Goal: Information Seeking & Learning: Learn about a topic

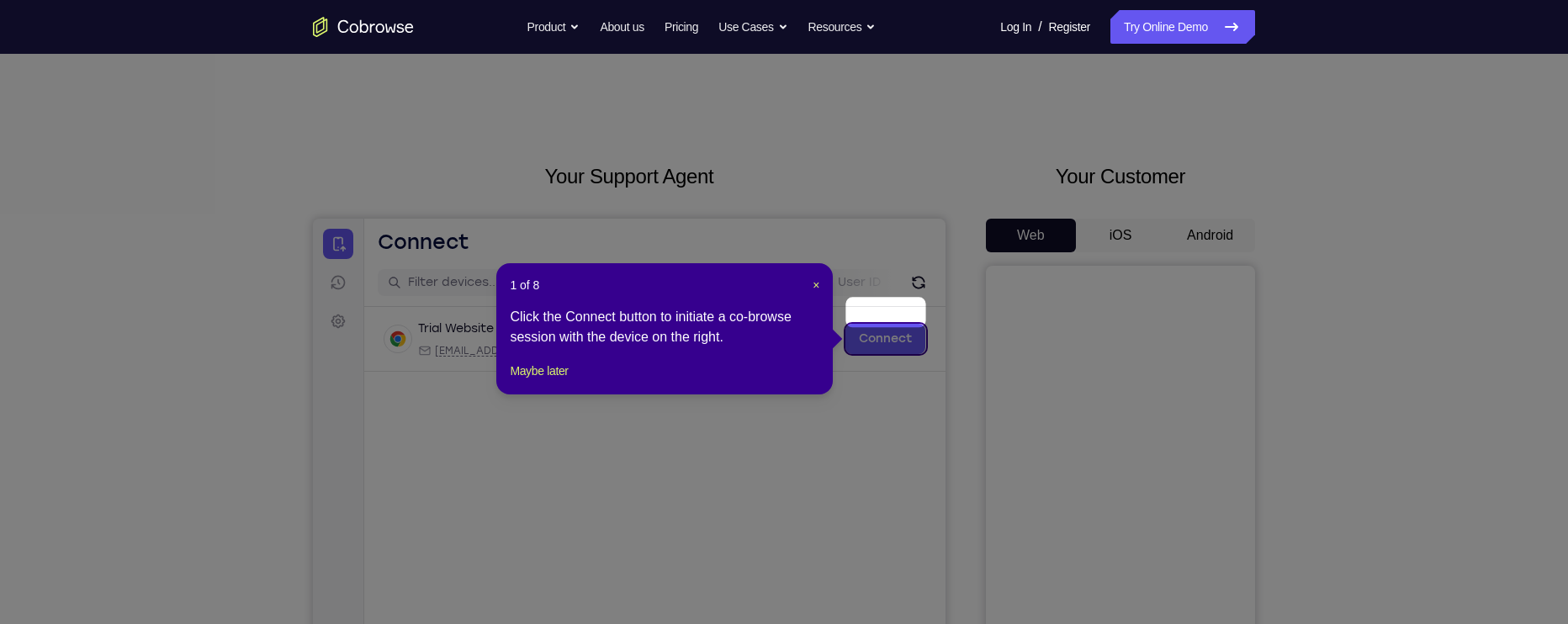
scroll to position [26, 0]
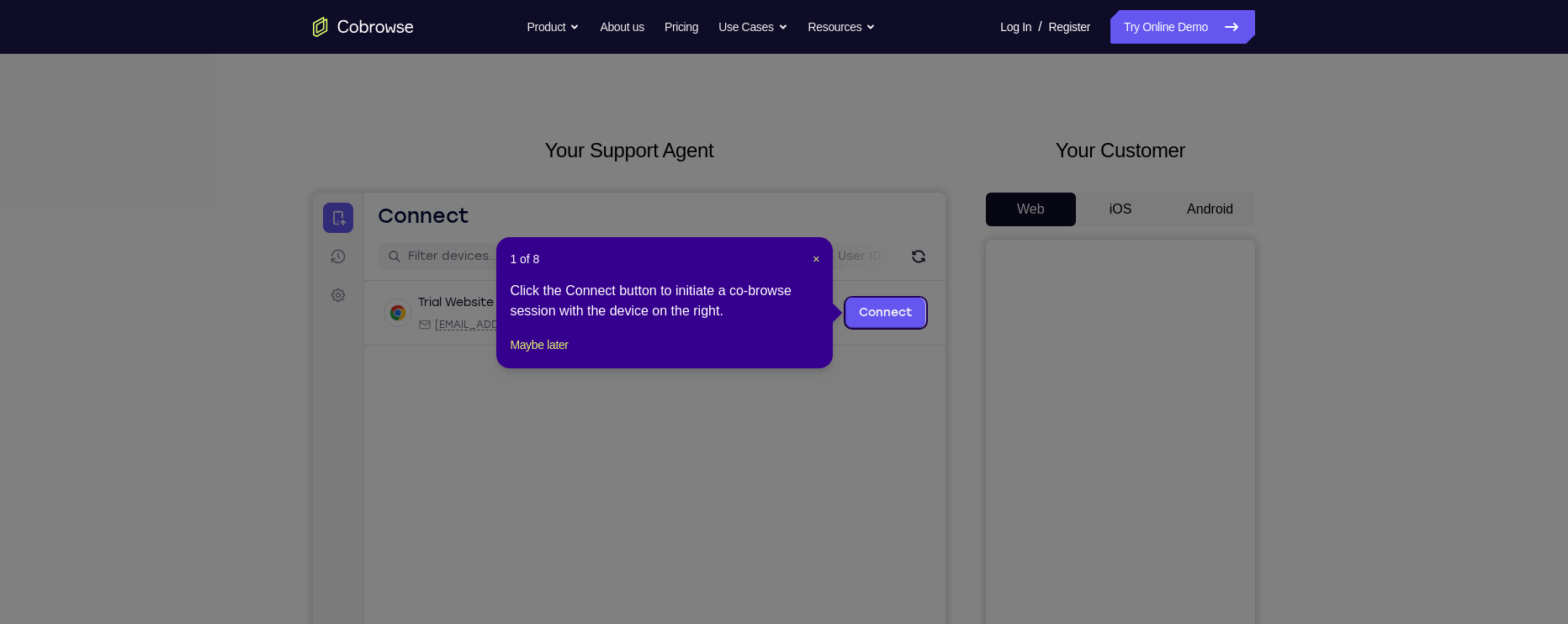
click at [820, 262] on div "1 of 8 × Click the Connect button to initiate a co-browse session with the devi…" at bounding box center [664, 302] width 336 height 131
click at [560, 355] on button "Maybe later" at bounding box center [539, 344] width 58 height 20
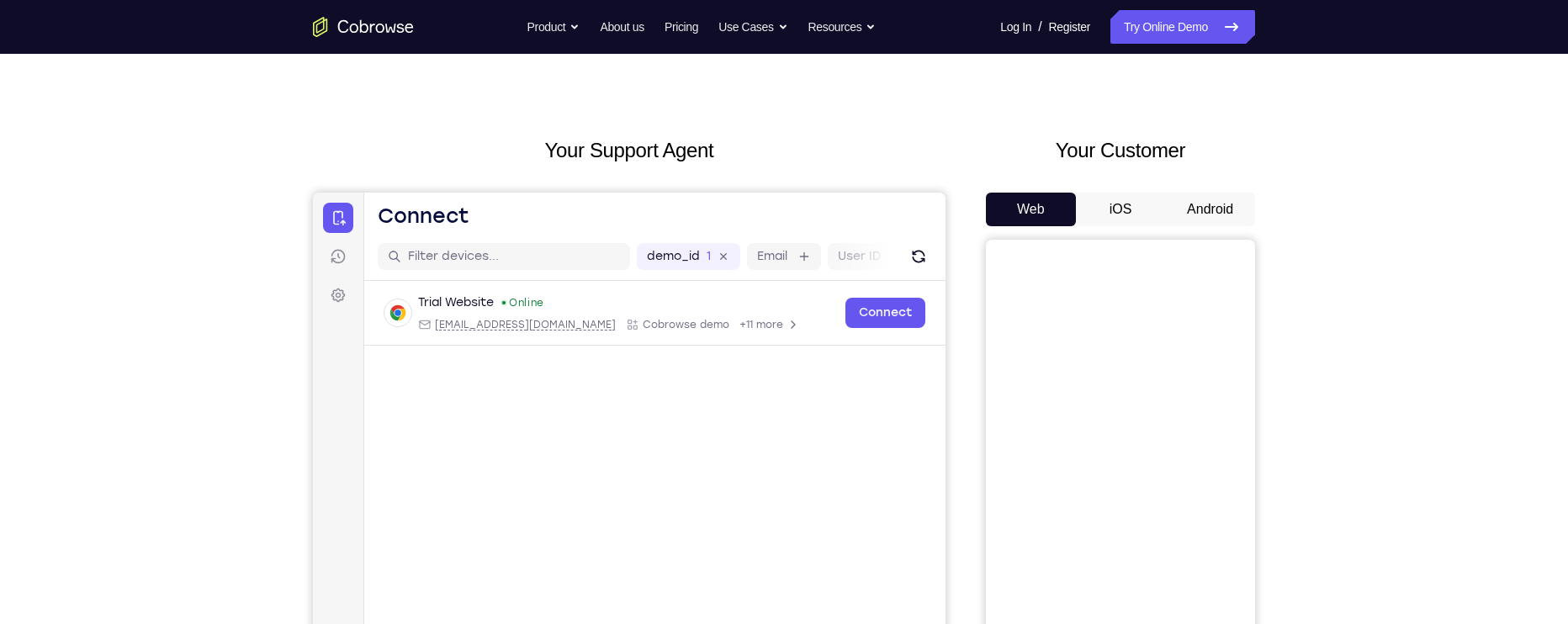
click at [1221, 210] on button "Android" at bounding box center [1210, 209] width 90 height 34
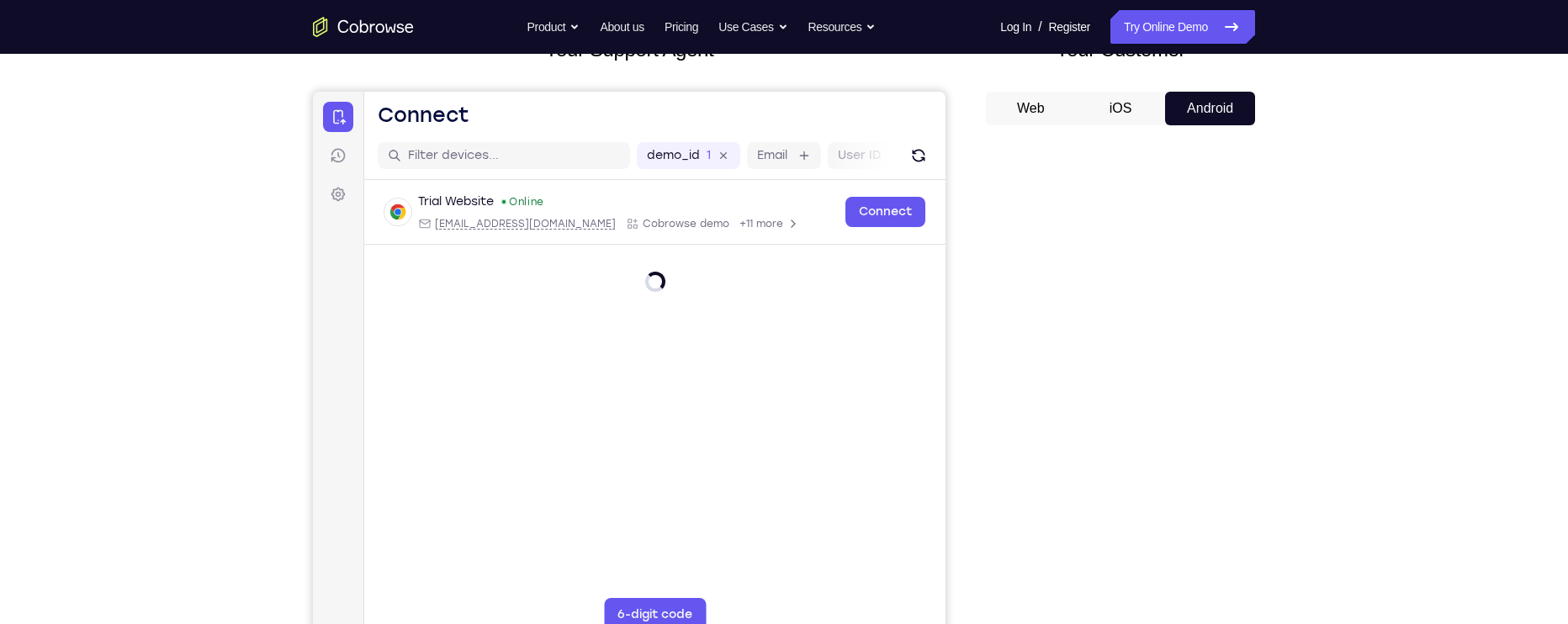
scroll to position [133, 0]
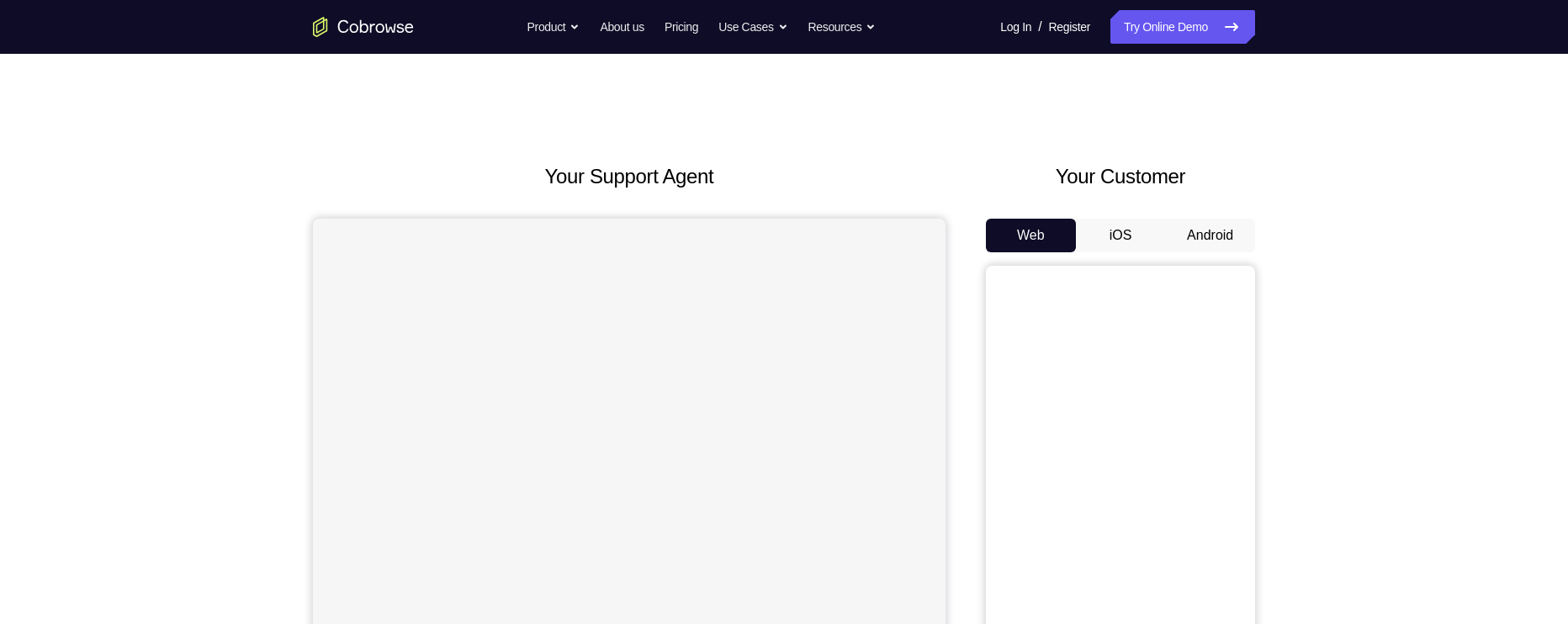
click at [1203, 235] on button "Android" at bounding box center [1210, 235] width 90 height 34
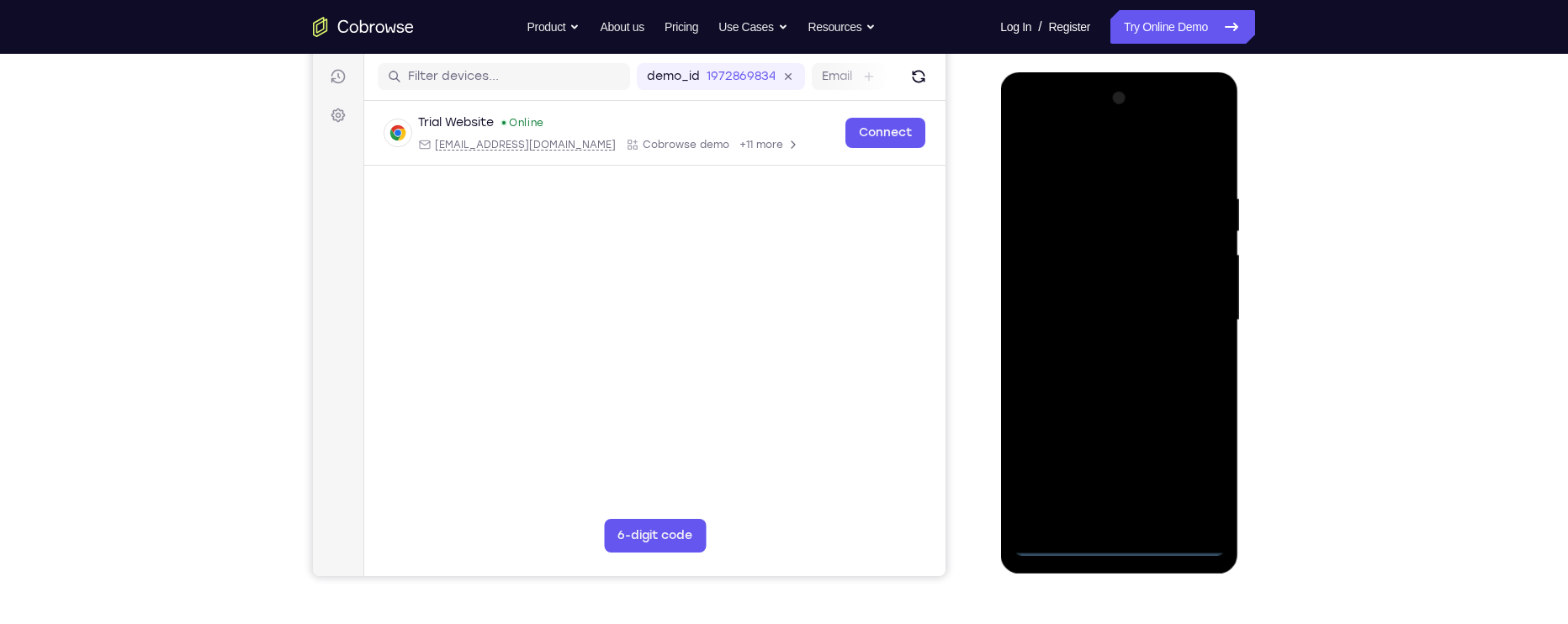
scroll to position [211, 0]
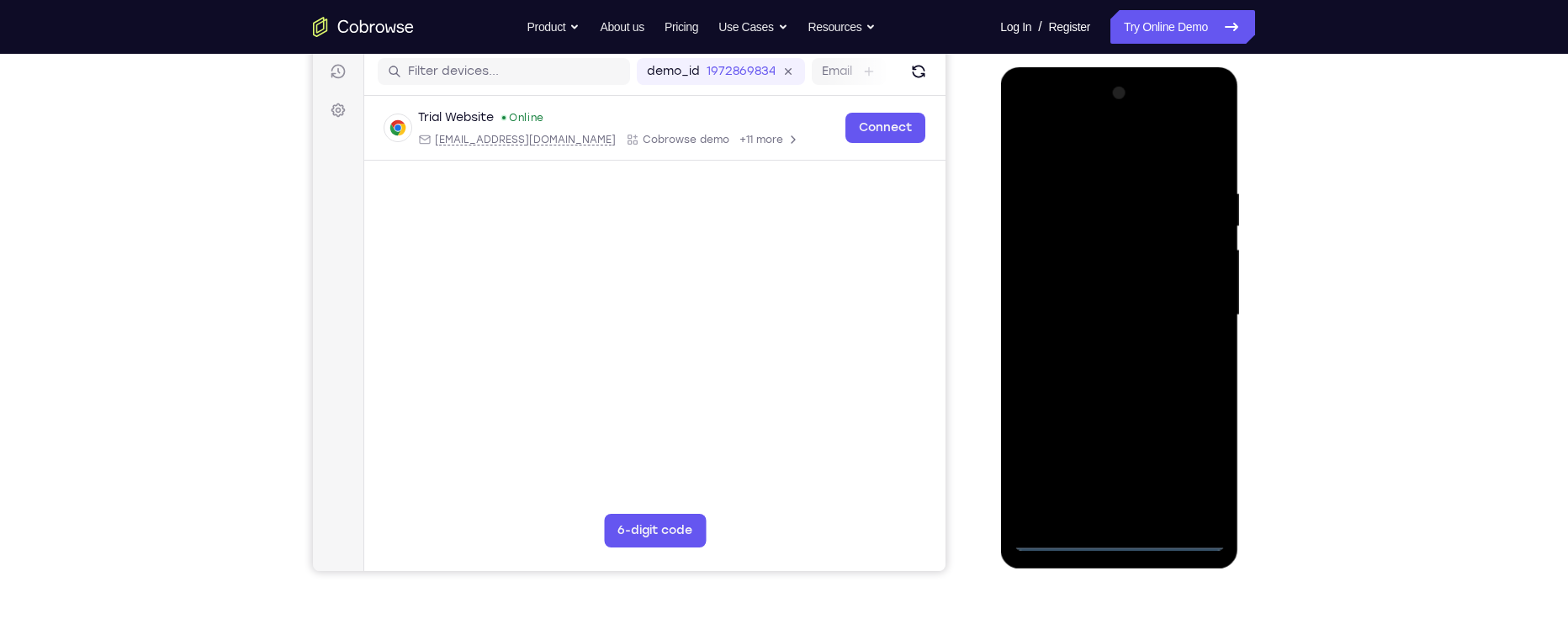
click at [1126, 541] on div at bounding box center [1118, 315] width 212 height 470
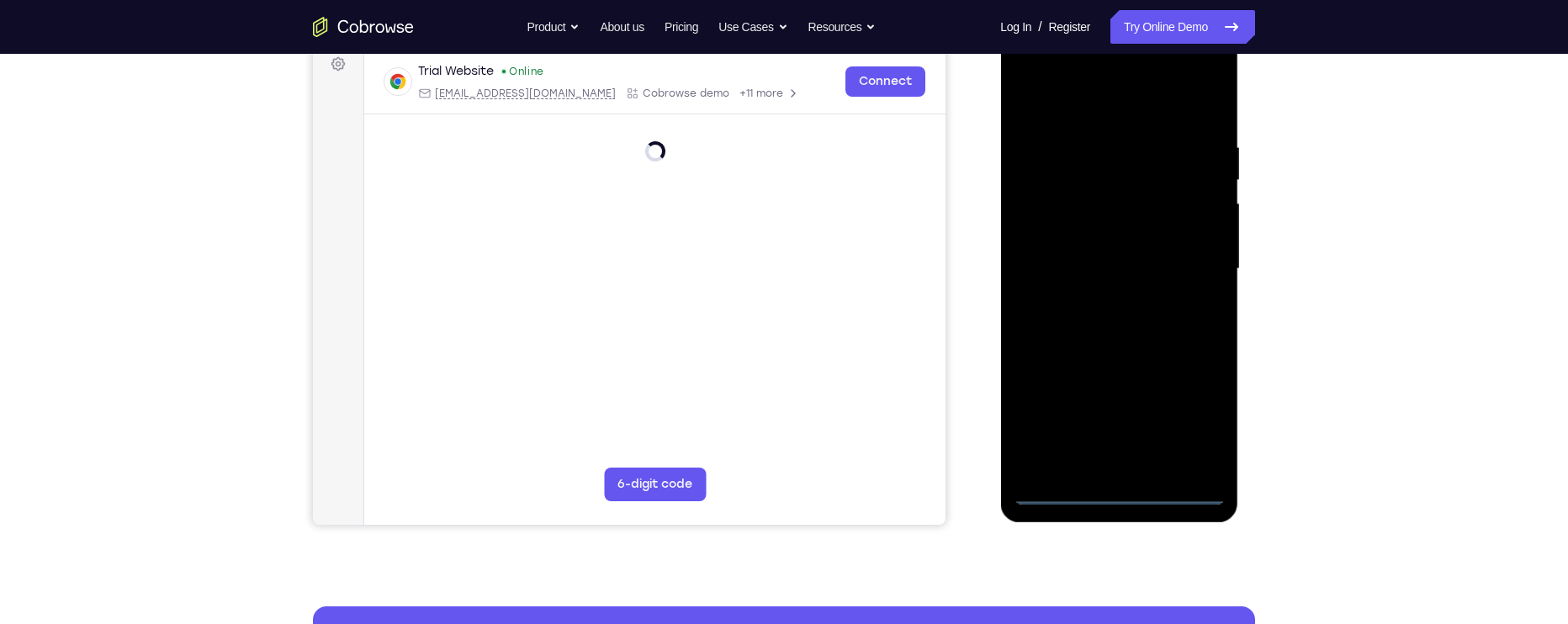
scroll to position [262, 0]
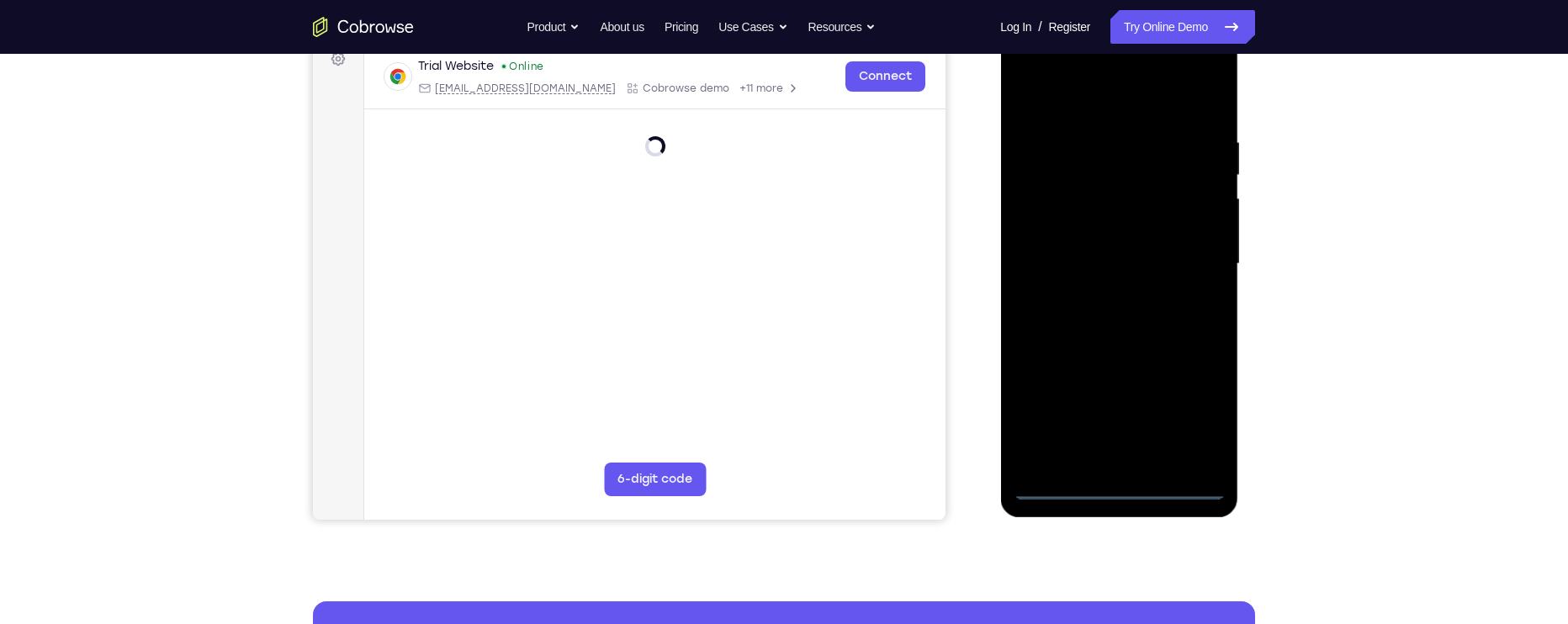
click at [1198, 421] on div at bounding box center [1118, 263] width 212 height 470
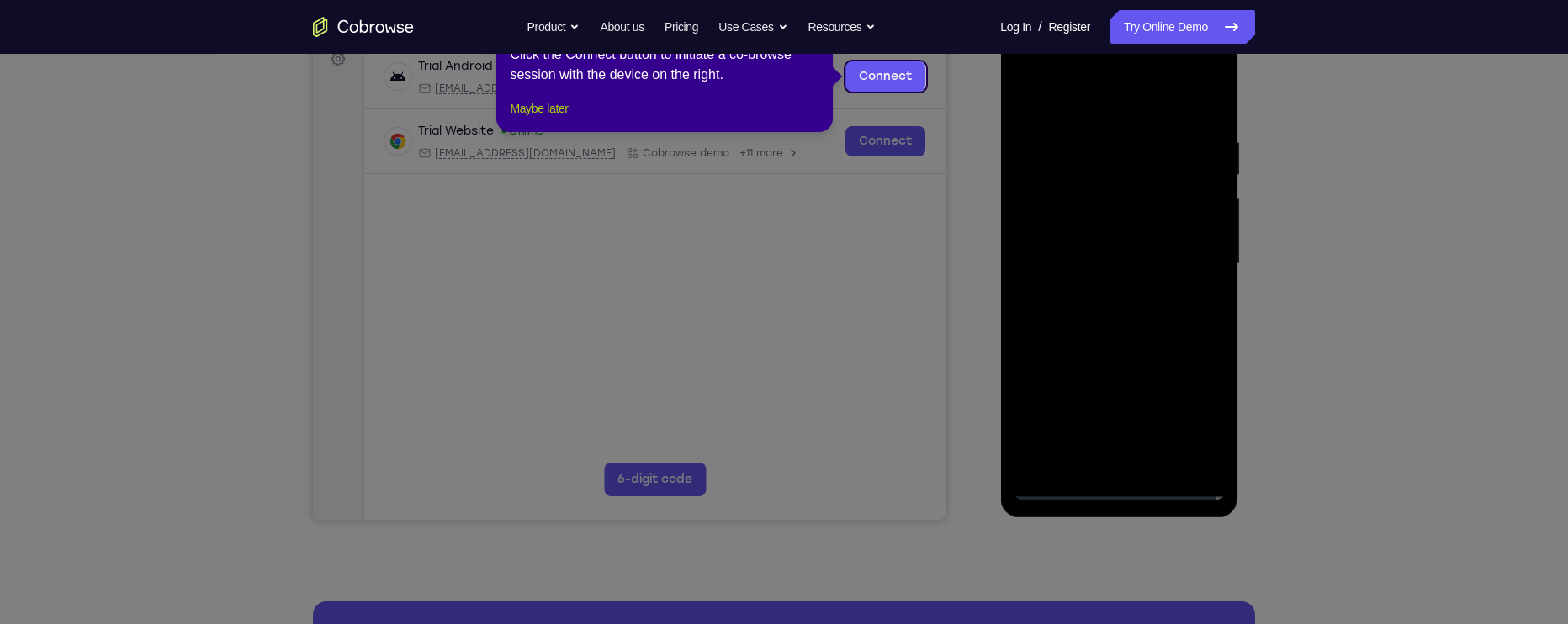
click at [568, 118] on button "Maybe later" at bounding box center [539, 108] width 58 height 20
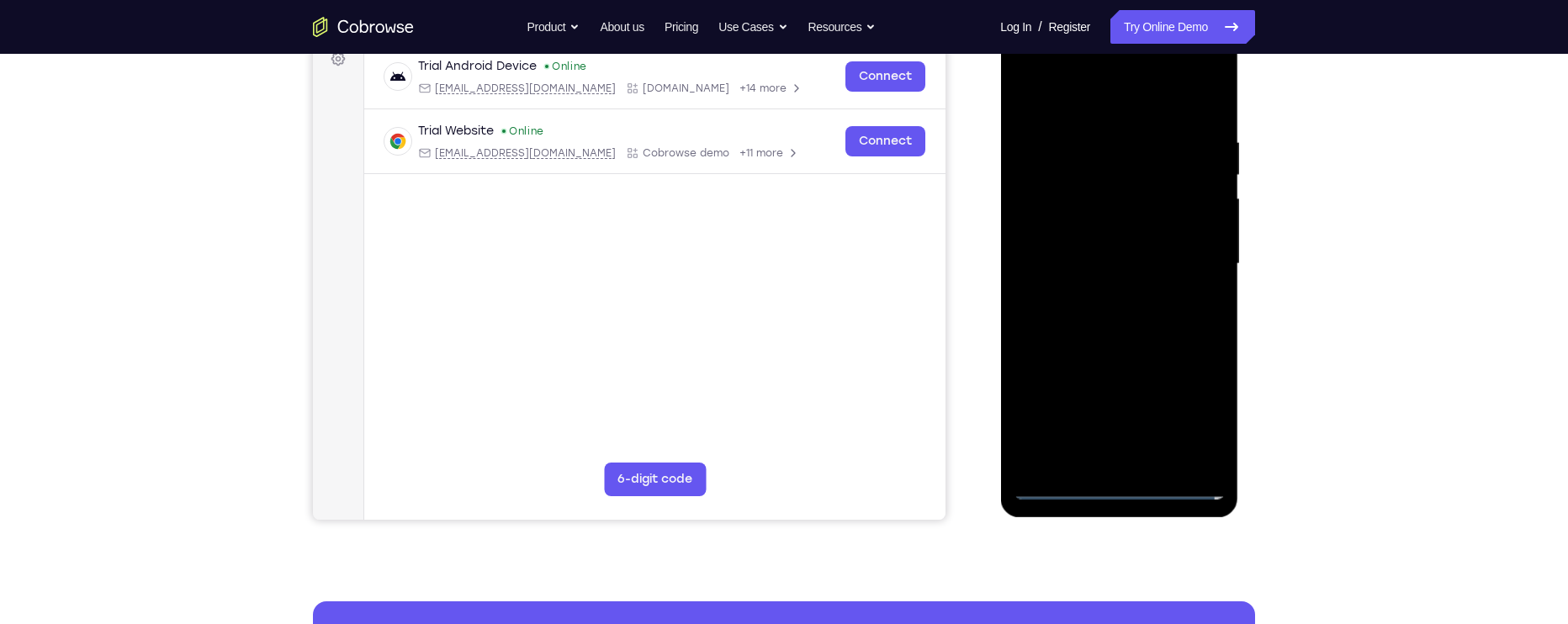
click at [1089, 103] on div at bounding box center [1118, 263] width 212 height 470
click at [1184, 264] on div at bounding box center [1118, 263] width 212 height 470
click at [1101, 298] on div at bounding box center [1118, 263] width 212 height 470
click at [1104, 258] on div at bounding box center [1118, 263] width 212 height 470
click at [1088, 233] on div at bounding box center [1118, 263] width 212 height 470
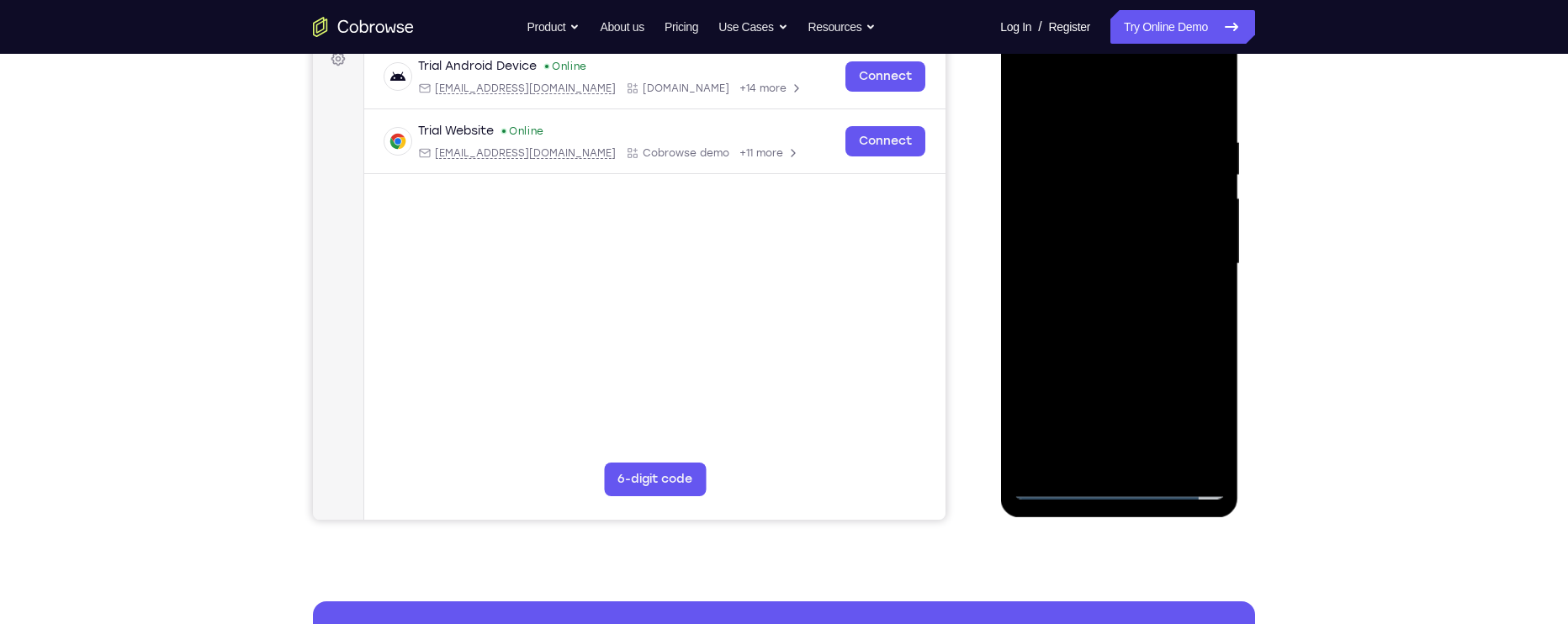
click at [1104, 269] on div at bounding box center [1118, 263] width 212 height 470
click at [1104, 322] on div at bounding box center [1118, 263] width 212 height 470
click at [1116, 310] on div at bounding box center [1118, 263] width 212 height 470
click at [1212, 120] on div at bounding box center [1118, 263] width 212 height 470
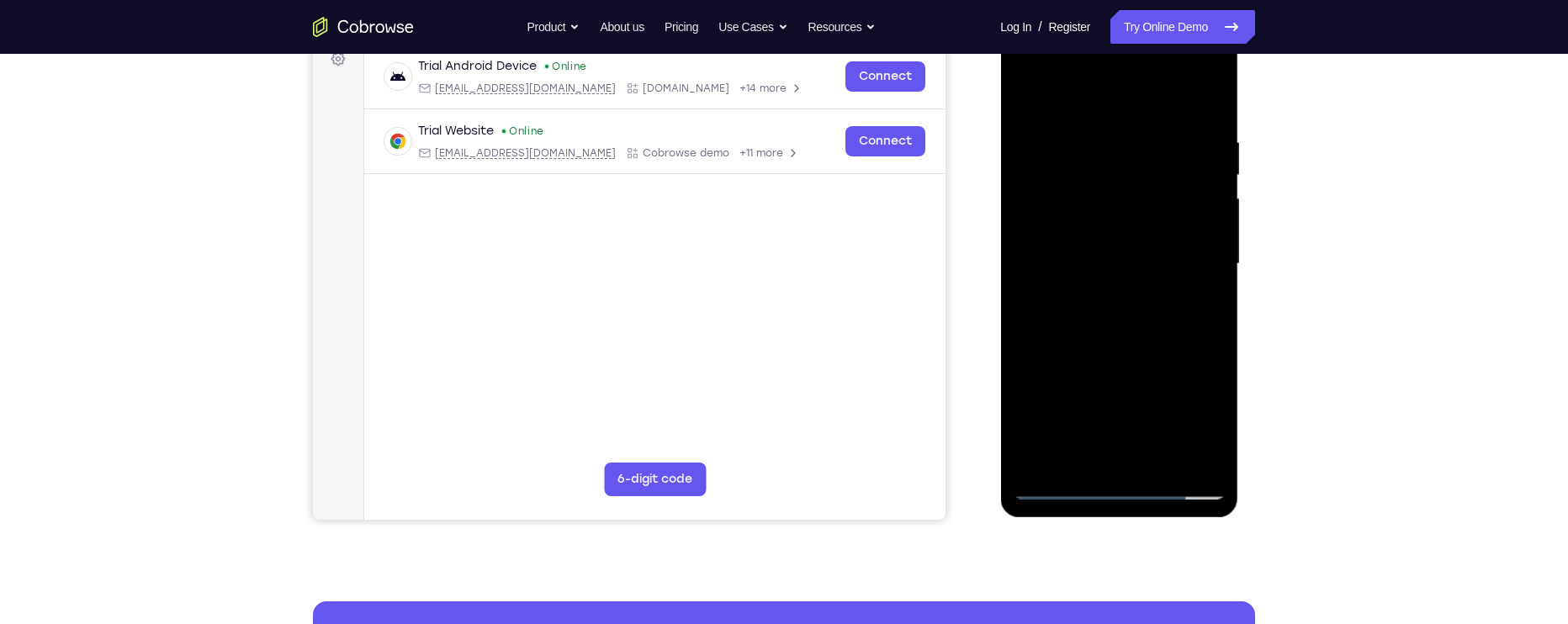
click at [1215, 228] on div at bounding box center [1118, 263] width 212 height 470
click at [1213, 225] on div at bounding box center [1118, 263] width 212 height 470
click at [1219, 230] on div at bounding box center [1118, 263] width 212 height 470
click at [1217, 235] on div at bounding box center [1118, 263] width 212 height 470
click at [1222, 228] on div at bounding box center [1118, 263] width 212 height 470
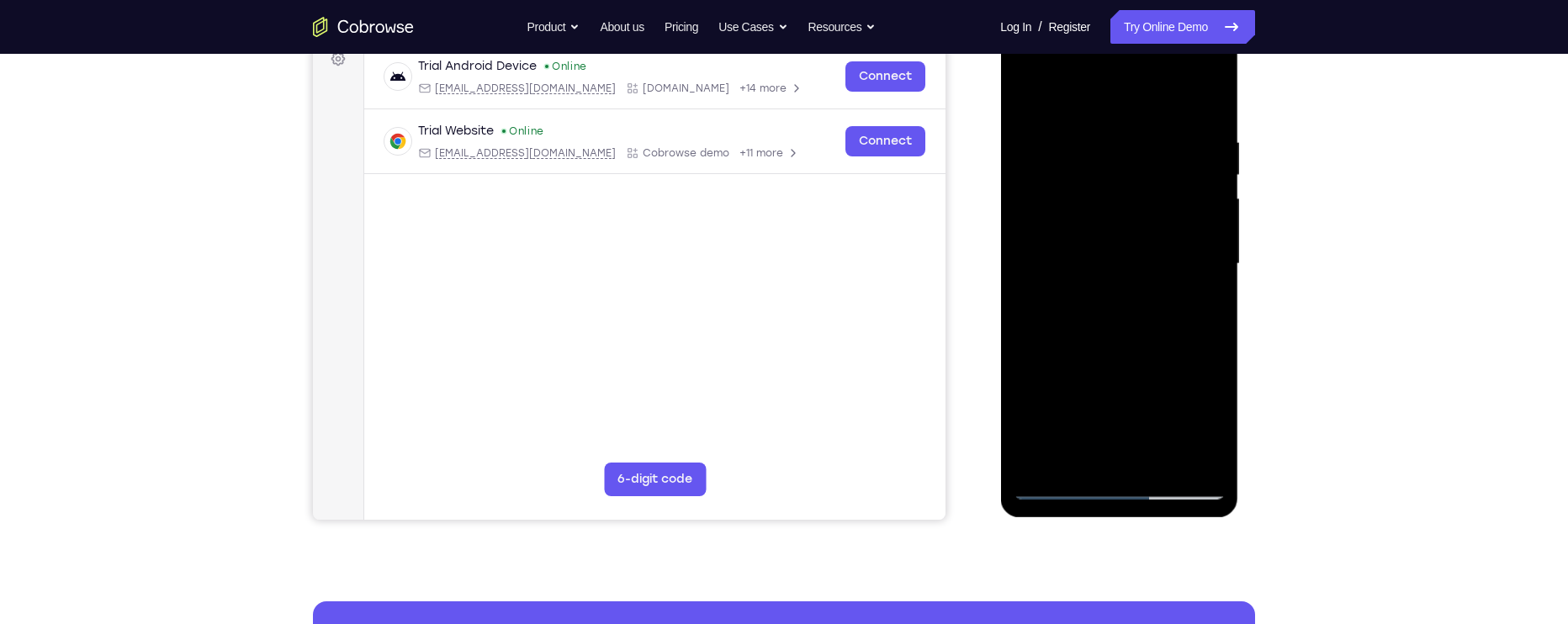
click at [1217, 239] on div at bounding box center [1118, 263] width 212 height 470
click at [1213, 262] on div at bounding box center [1118, 263] width 212 height 470
click at [1210, 262] on div at bounding box center [1118, 263] width 212 height 470
click at [1212, 282] on div at bounding box center [1118, 263] width 212 height 470
click at [1213, 277] on div at bounding box center [1118, 263] width 212 height 470
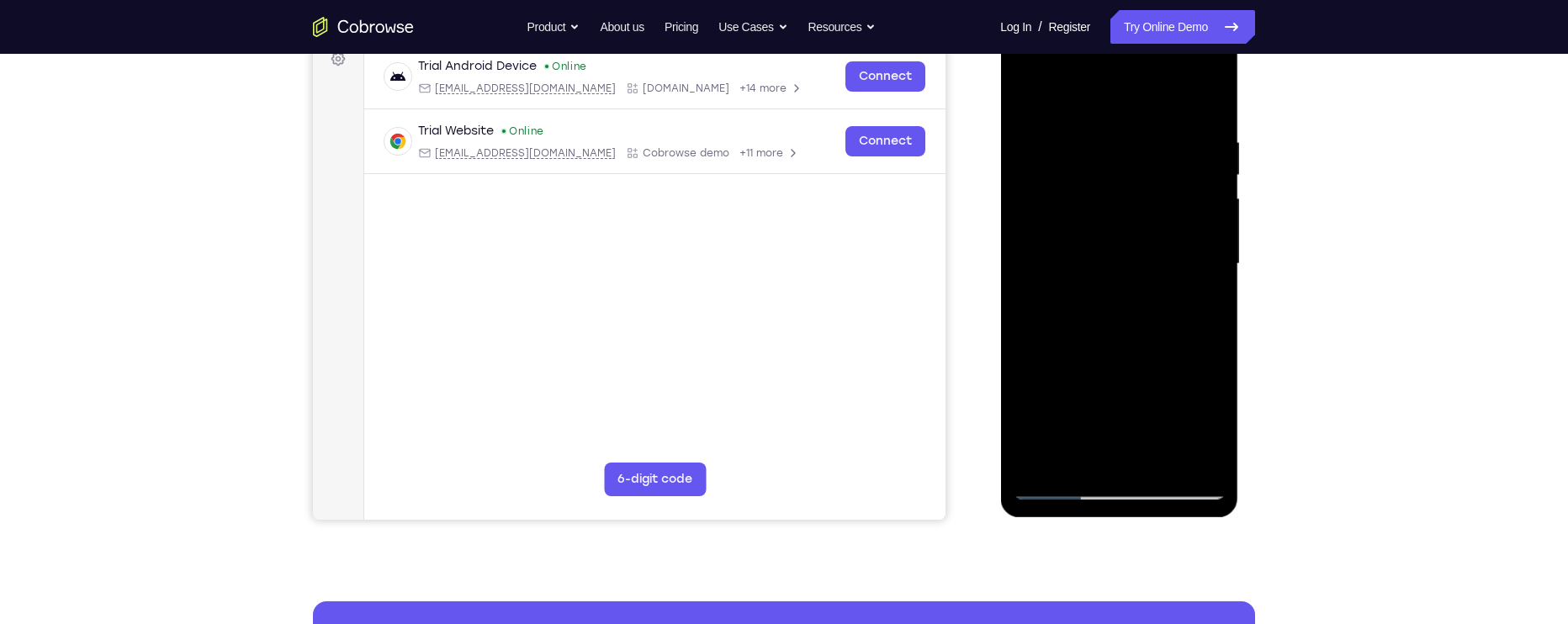
click at [1212, 274] on div at bounding box center [1118, 263] width 212 height 470
click at [1213, 277] on div at bounding box center [1118, 263] width 212 height 470
click at [1213, 280] on div at bounding box center [1118, 263] width 212 height 470
click at [1213, 283] on div at bounding box center [1118, 263] width 212 height 470
click at [1219, 280] on div at bounding box center [1118, 263] width 212 height 470
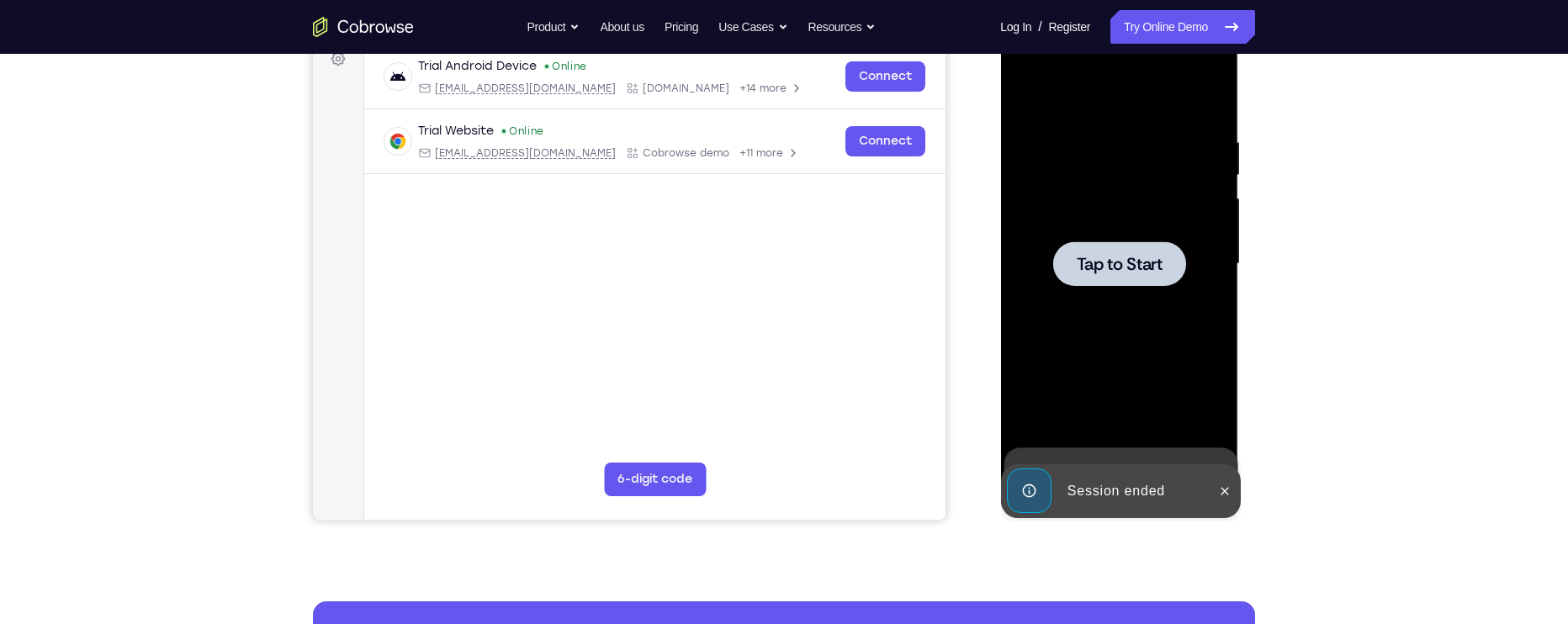
click at [1151, 281] on div at bounding box center [1119, 263] width 133 height 45
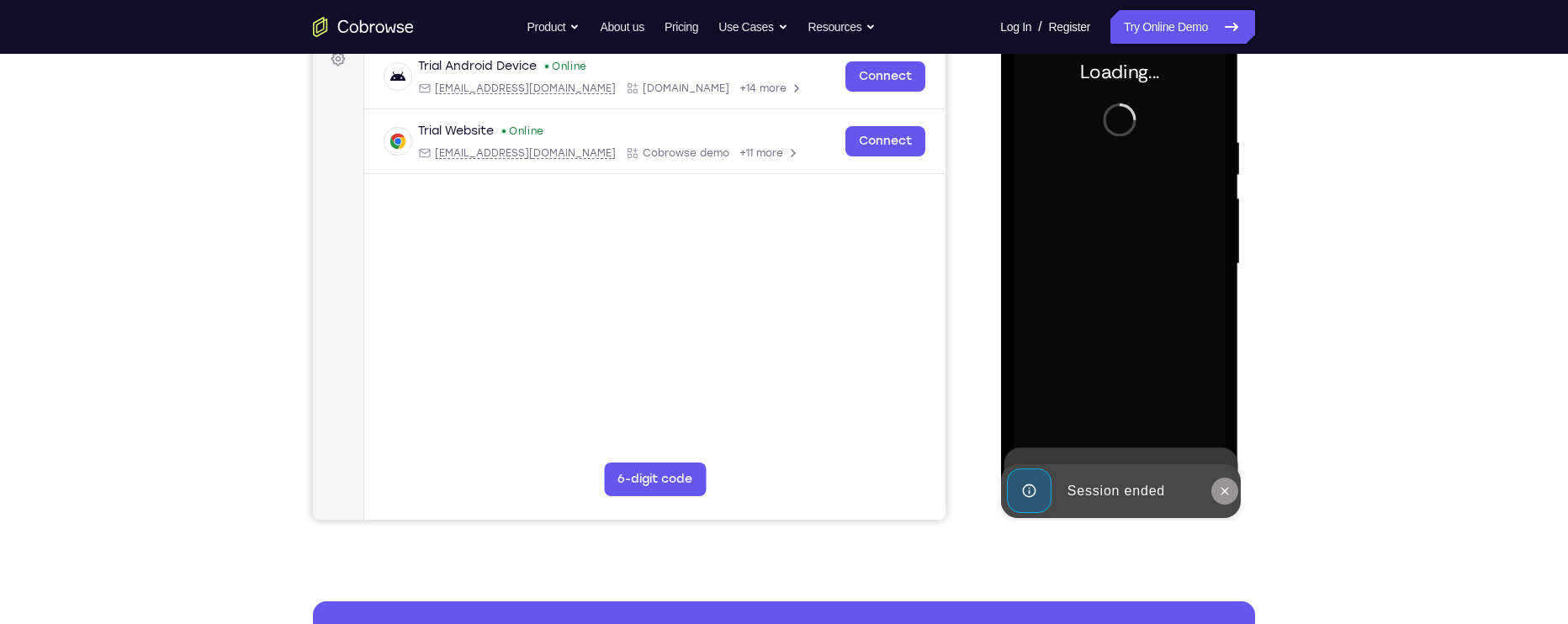
click at [1224, 493] on icon at bounding box center [1223, 490] width 14 height 14
click at [1224, 480] on icon at bounding box center [1223, 487] width 14 height 14
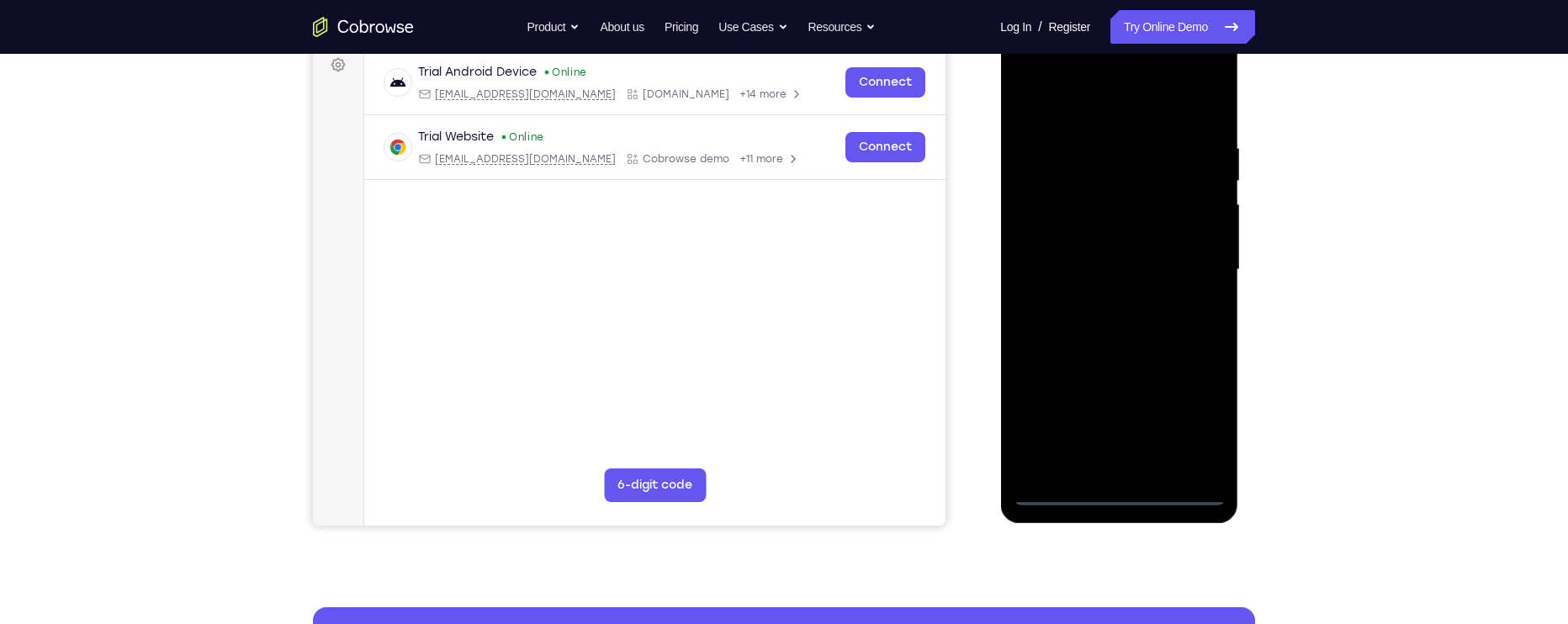
scroll to position [257, 0]
click at [1123, 491] on div at bounding box center [1118, 269] width 212 height 470
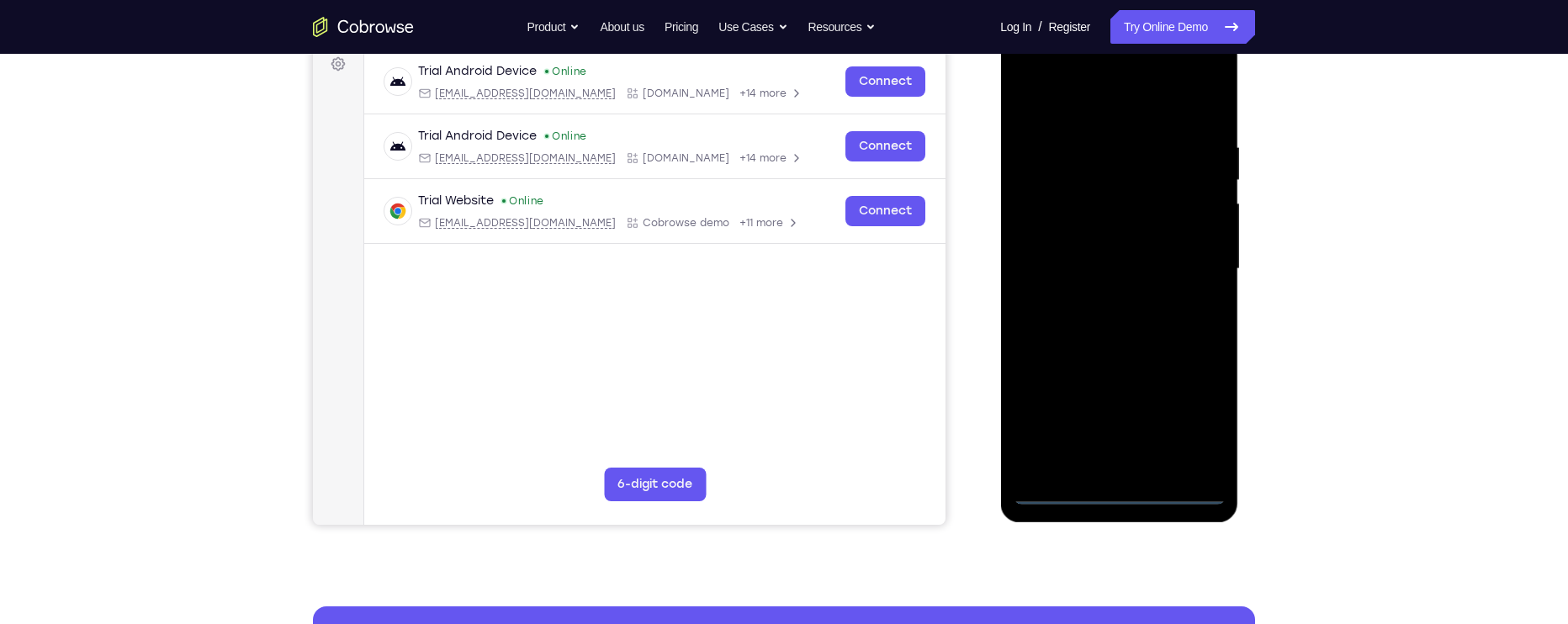
click at [1201, 414] on div at bounding box center [1118, 269] width 212 height 470
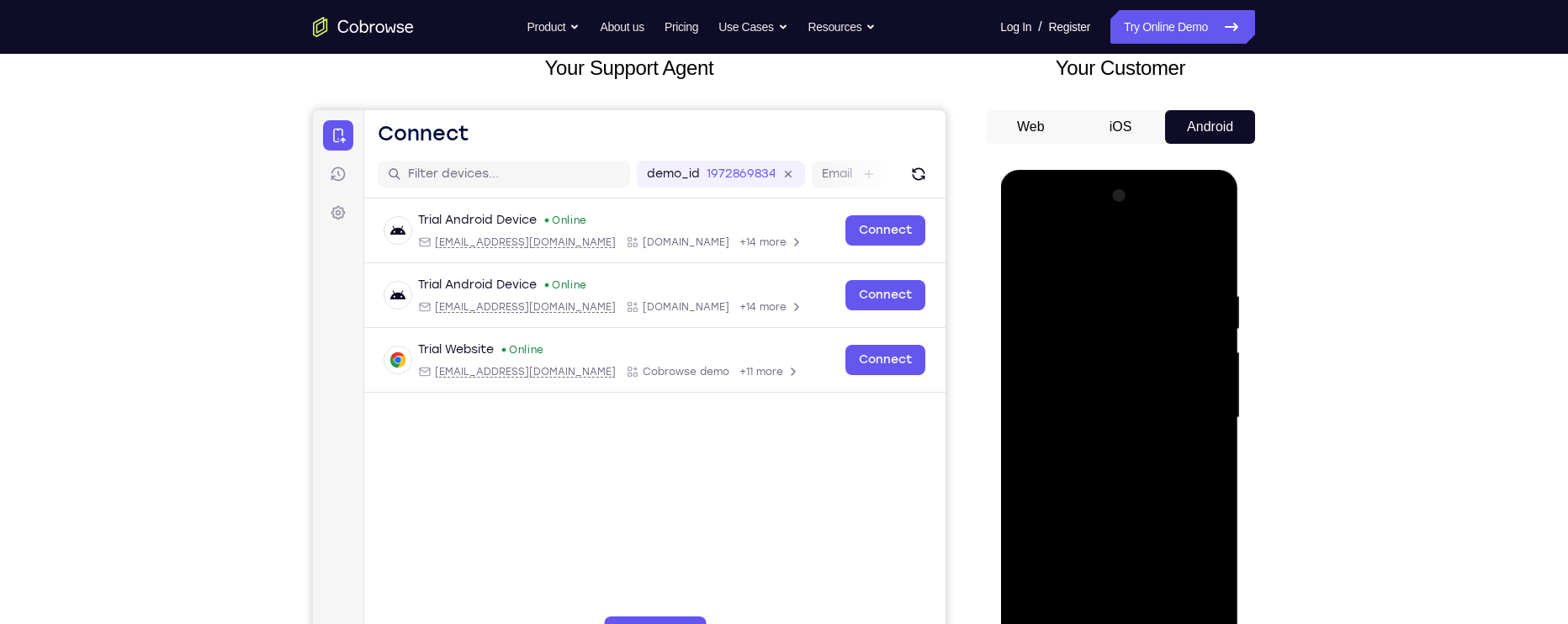
scroll to position [106, 0]
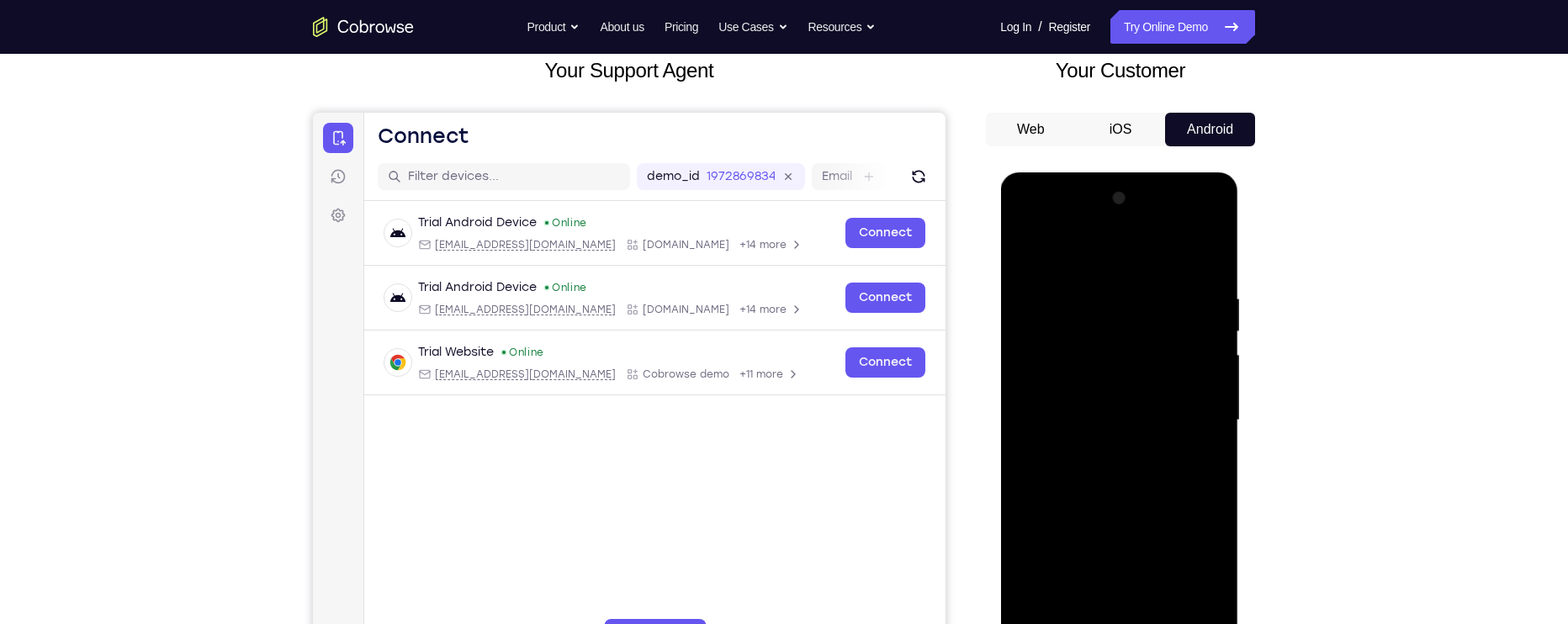
click at [1181, 255] on div at bounding box center [1118, 421] width 212 height 470
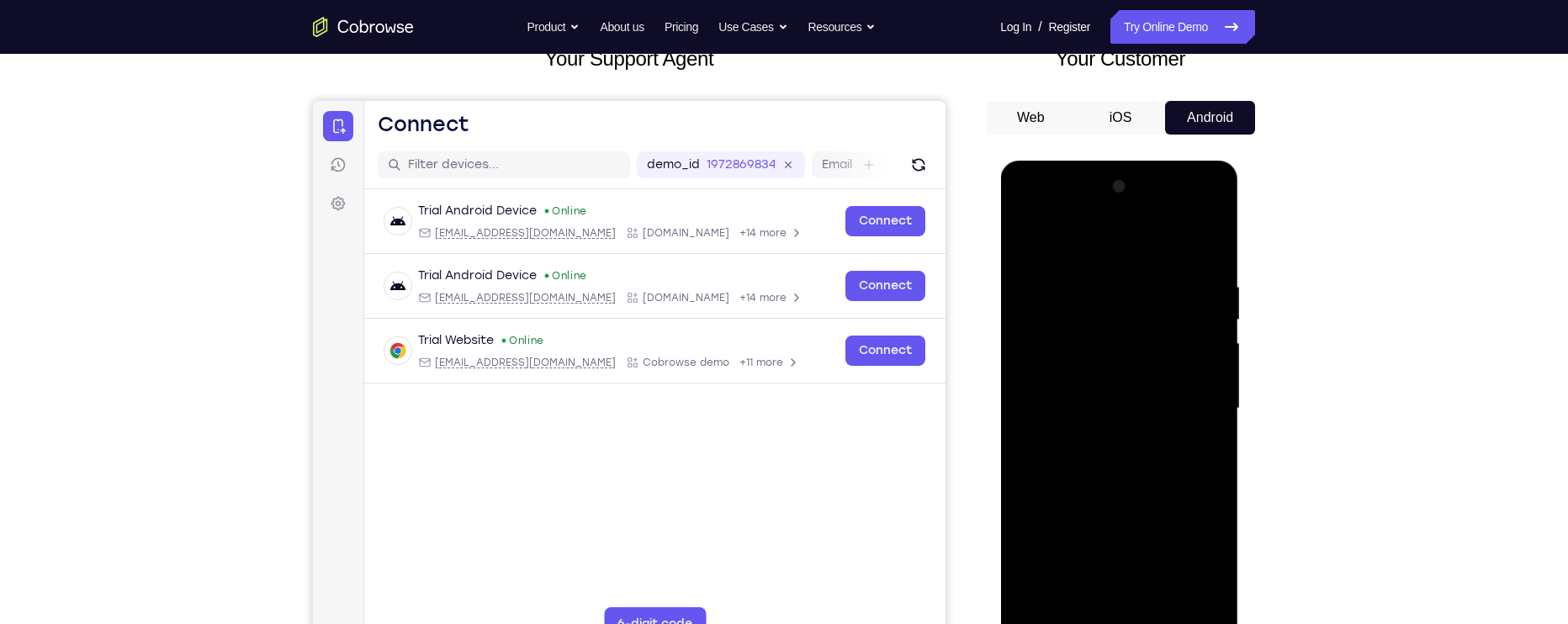
scroll to position [140, 0]
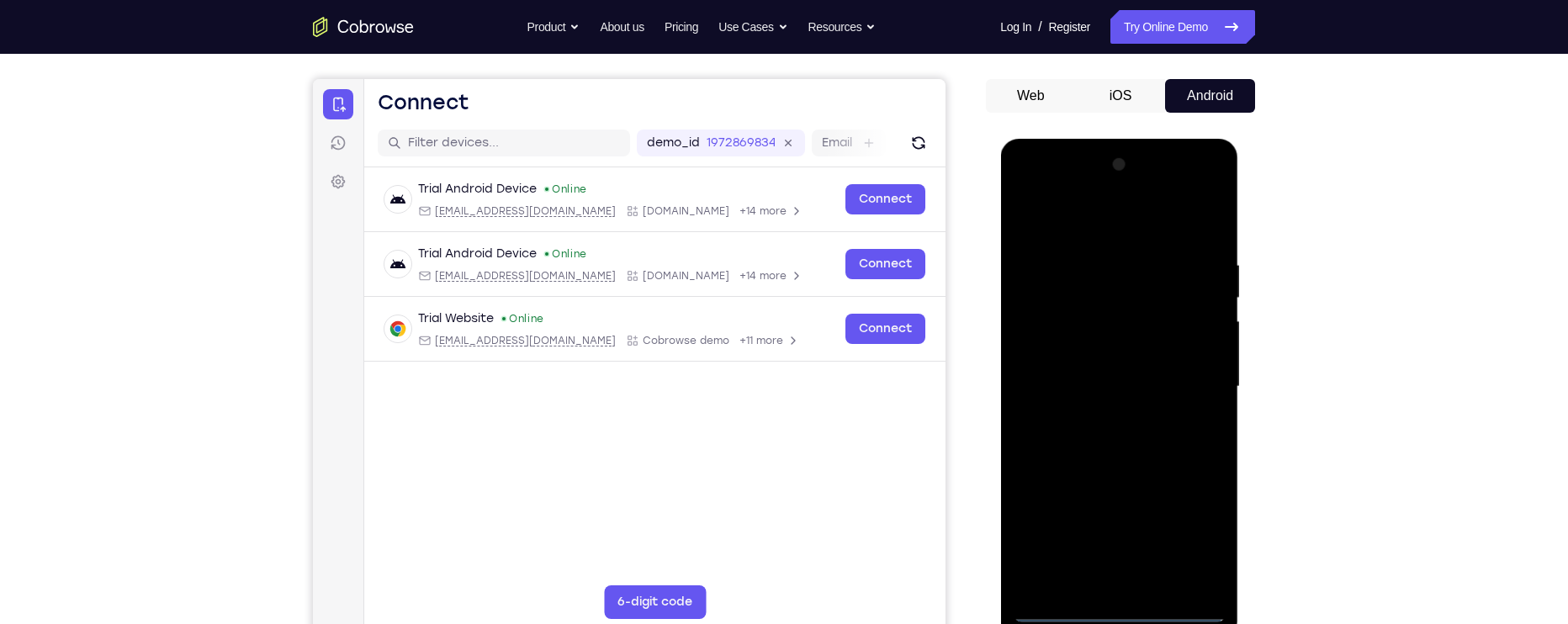
click at [1201, 391] on div at bounding box center [1118, 387] width 212 height 470
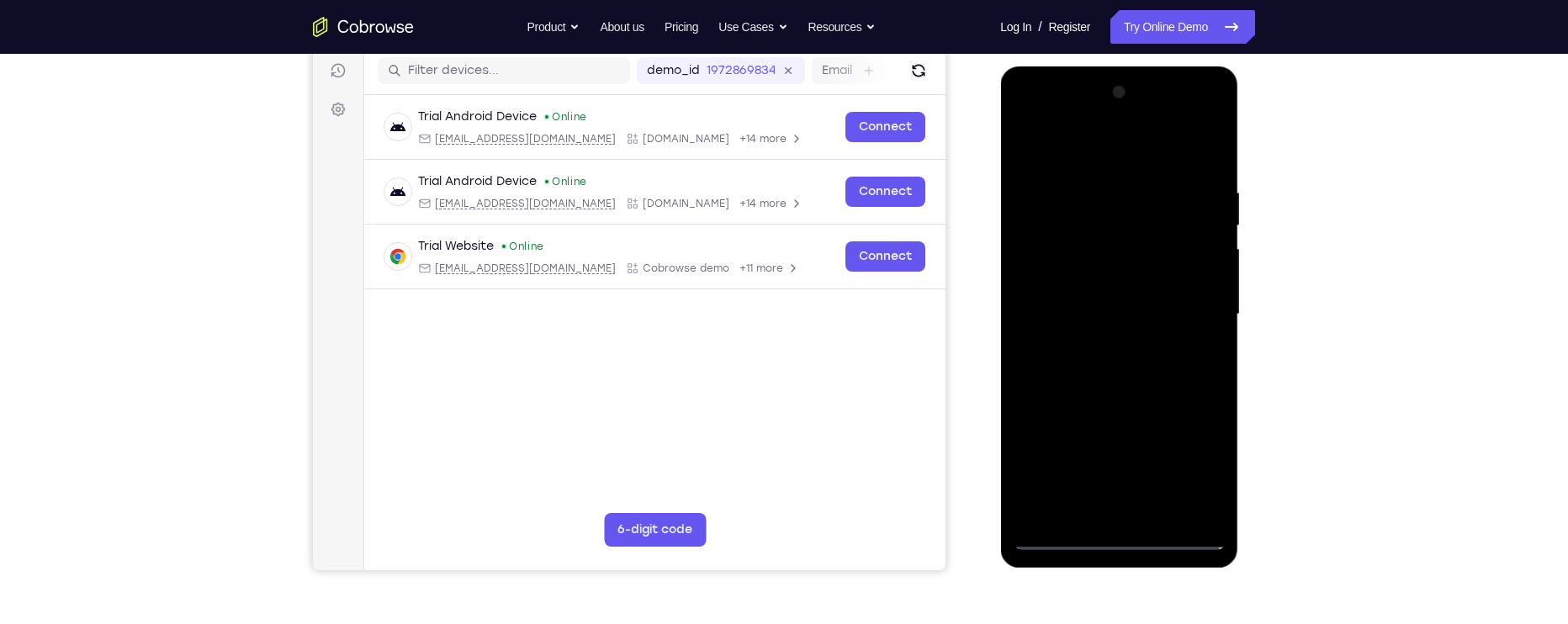
scroll to position [214, 0]
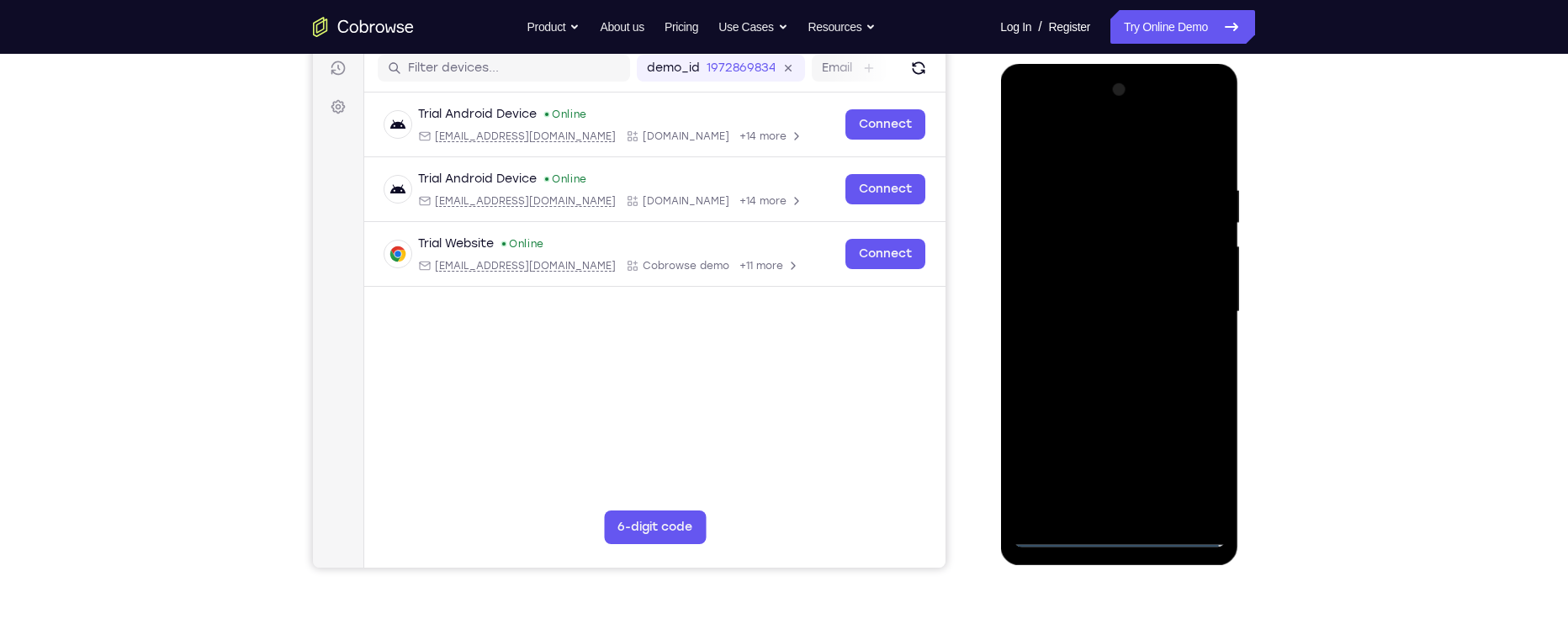
click at [1103, 343] on div at bounding box center [1118, 312] width 212 height 470
click at [1148, 298] on div at bounding box center [1118, 312] width 212 height 470
click at [1123, 262] on div at bounding box center [1118, 312] width 212 height 470
click at [1181, 317] on div at bounding box center [1118, 312] width 212 height 470
click at [1163, 375] on div at bounding box center [1118, 312] width 212 height 470
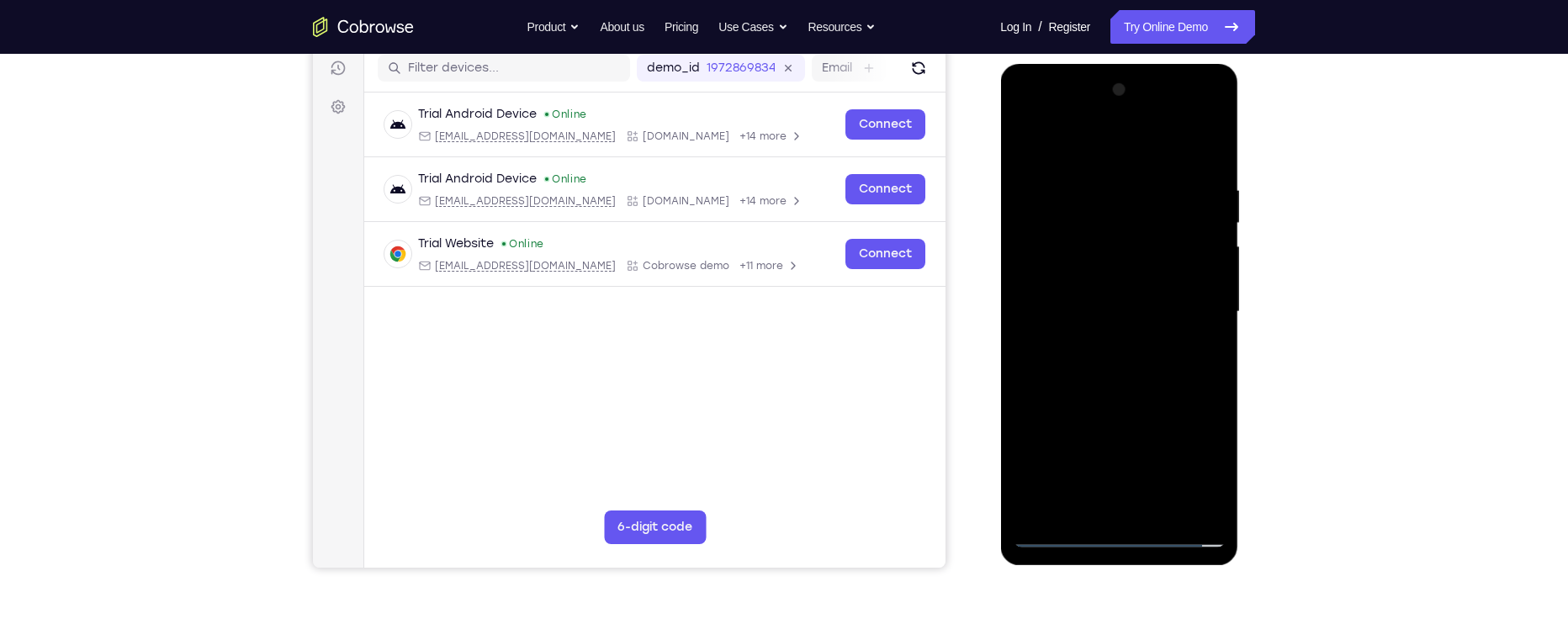
click at [1213, 169] on div at bounding box center [1118, 312] width 212 height 470
click at [1212, 281] on div at bounding box center [1118, 312] width 212 height 470
click at [1219, 282] on div at bounding box center [1118, 312] width 212 height 470
click at [1220, 282] on div at bounding box center [1118, 312] width 212 height 470
click at [1213, 274] on div at bounding box center [1118, 312] width 212 height 470
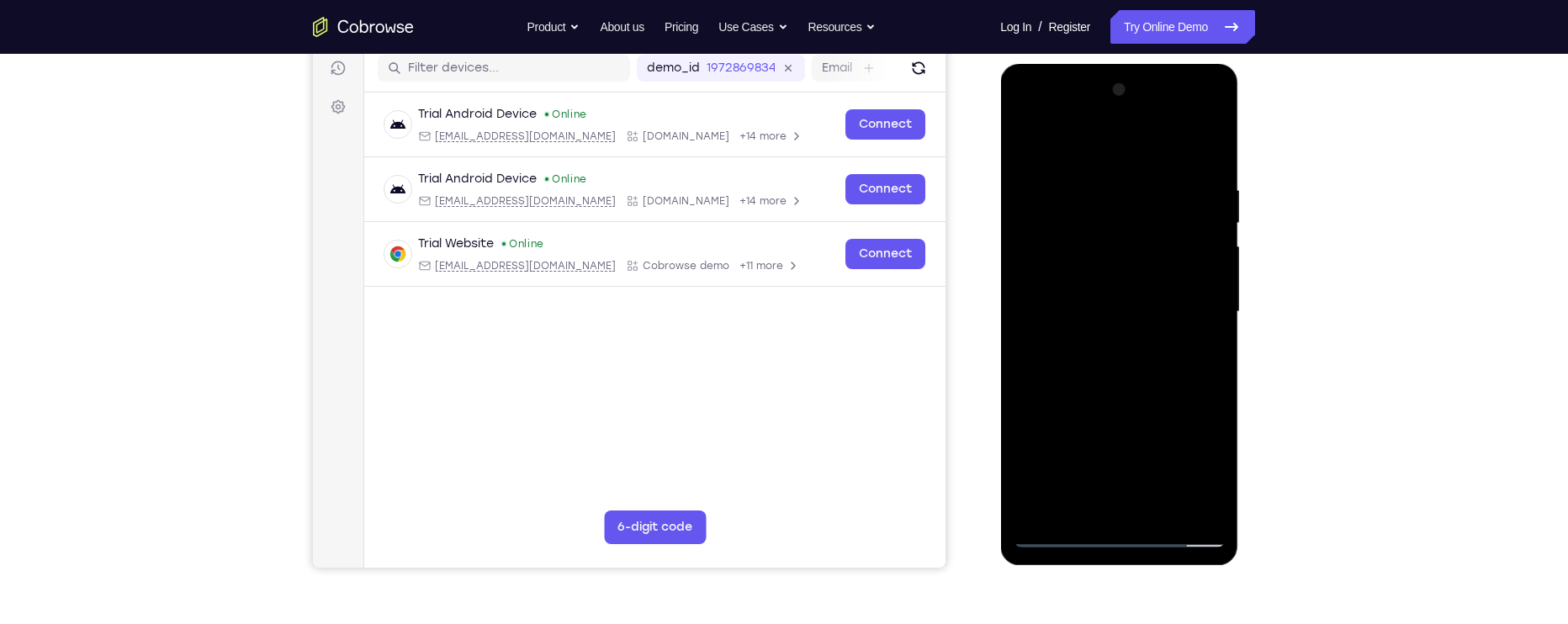
click at [1216, 279] on div at bounding box center [1118, 312] width 212 height 470
click at [1219, 270] on div at bounding box center [1118, 312] width 212 height 470
click at [1216, 276] on div at bounding box center [1118, 312] width 212 height 470
click at [1217, 274] on div at bounding box center [1118, 312] width 212 height 470
click at [1216, 279] on div at bounding box center [1118, 312] width 212 height 470
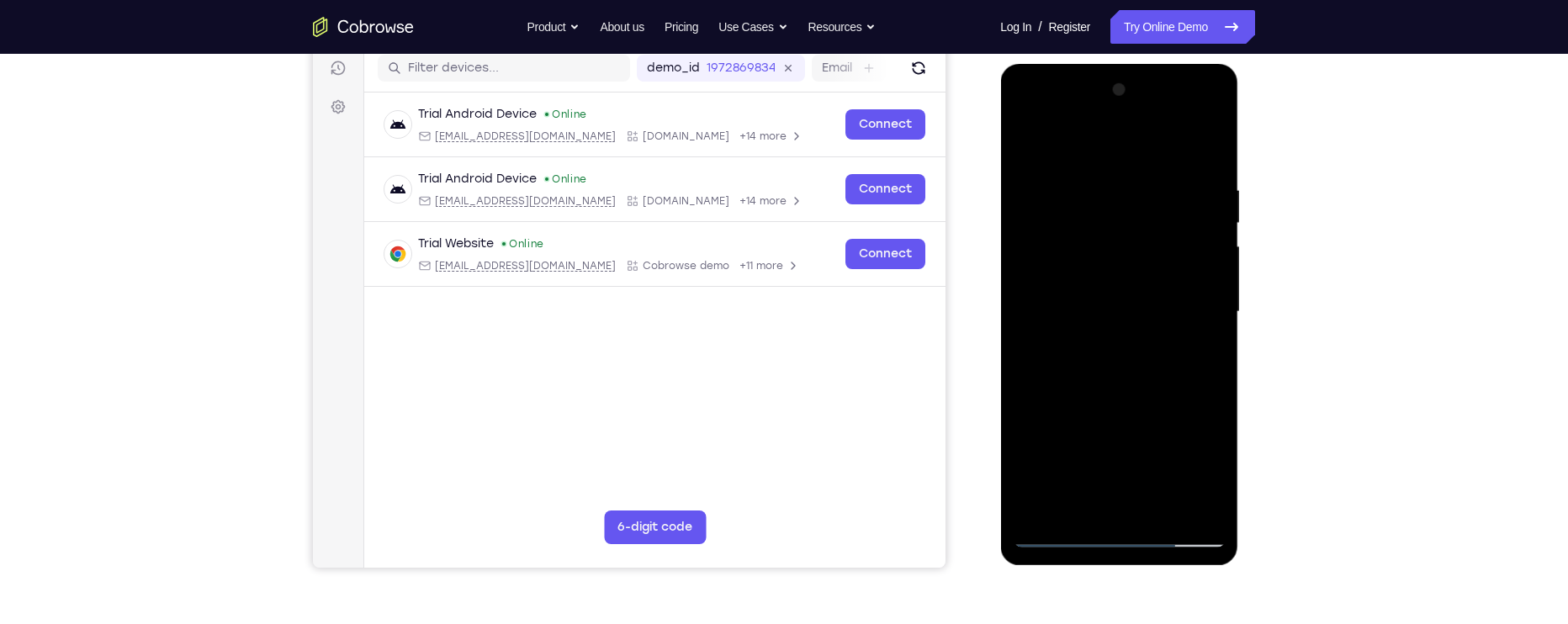
click at [1220, 282] on div at bounding box center [1118, 312] width 212 height 470
click at [1223, 279] on div at bounding box center [1118, 312] width 212 height 470
click at [1220, 279] on div at bounding box center [1118, 312] width 212 height 470
click at [1213, 270] on div at bounding box center [1118, 312] width 212 height 470
click at [1220, 283] on div at bounding box center [1118, 312] width 212 height 470
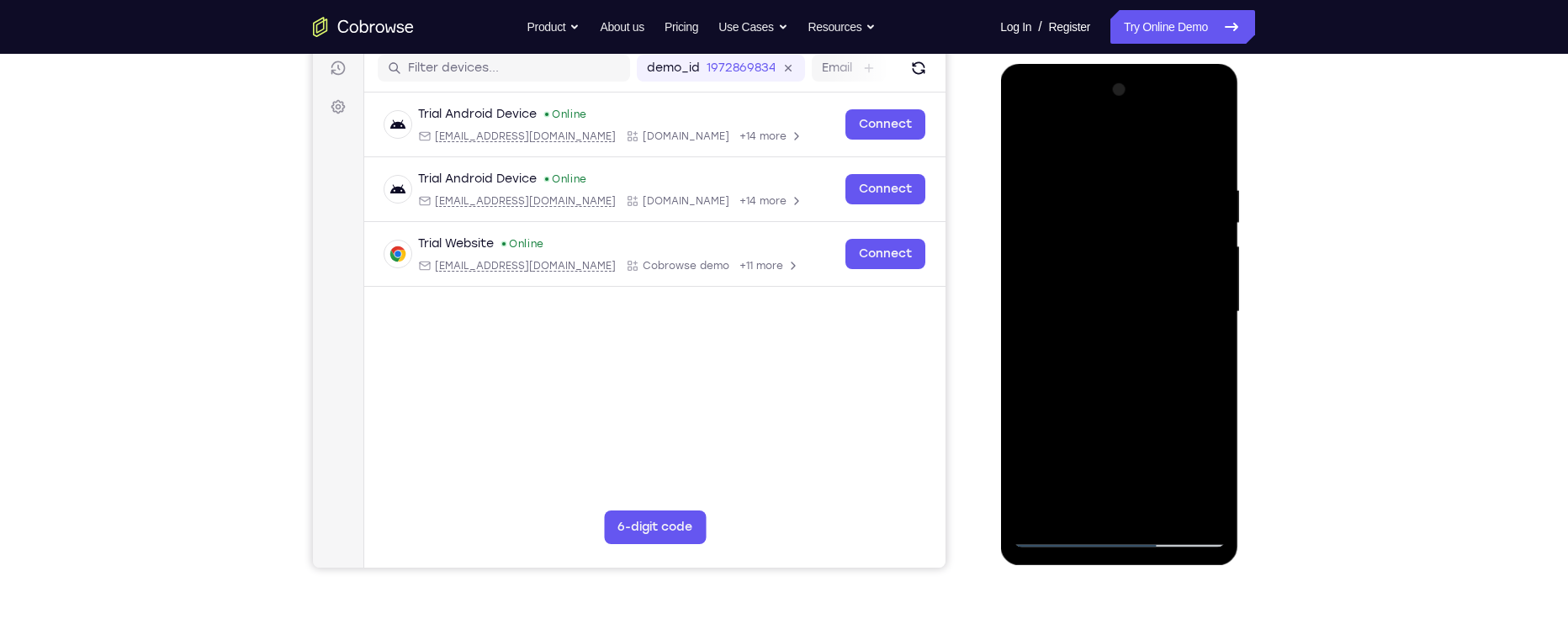
click at [1216, 281] on div at bounding box center [1118, 312] width 212 height 470
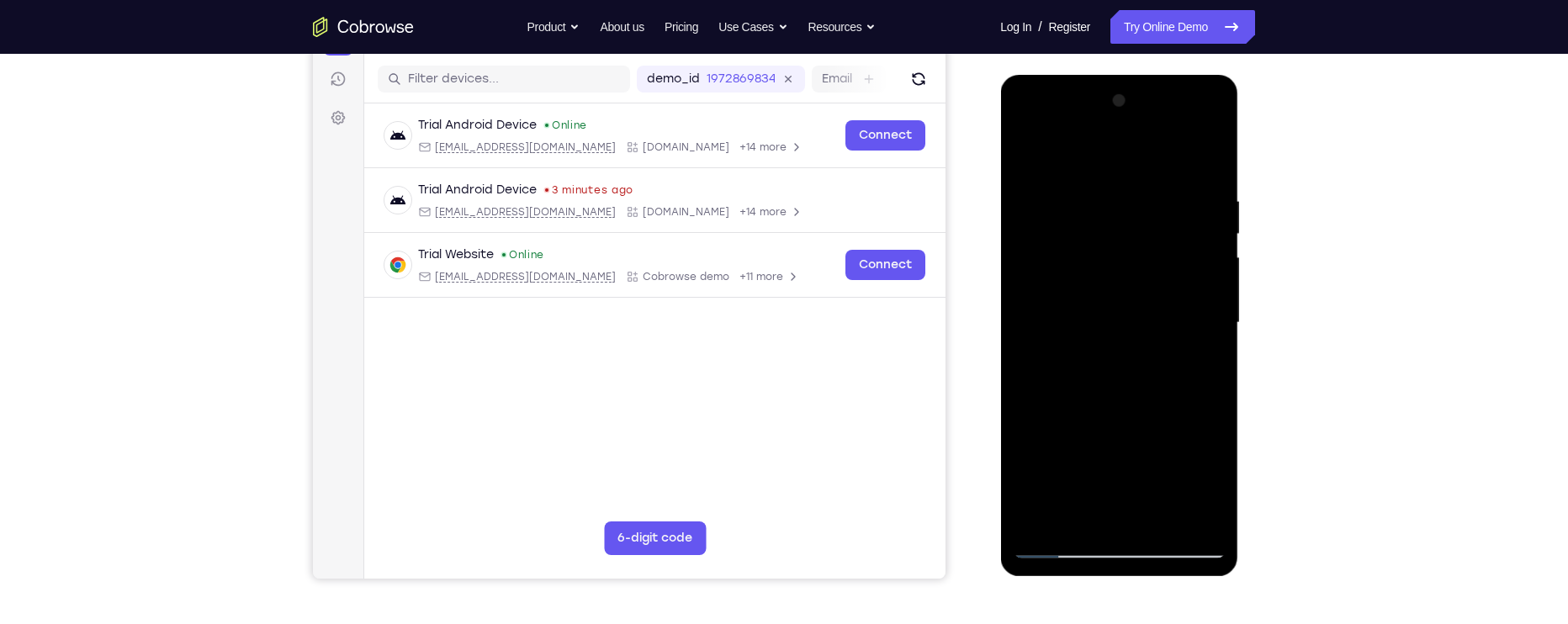
scroll to position [211, 0]
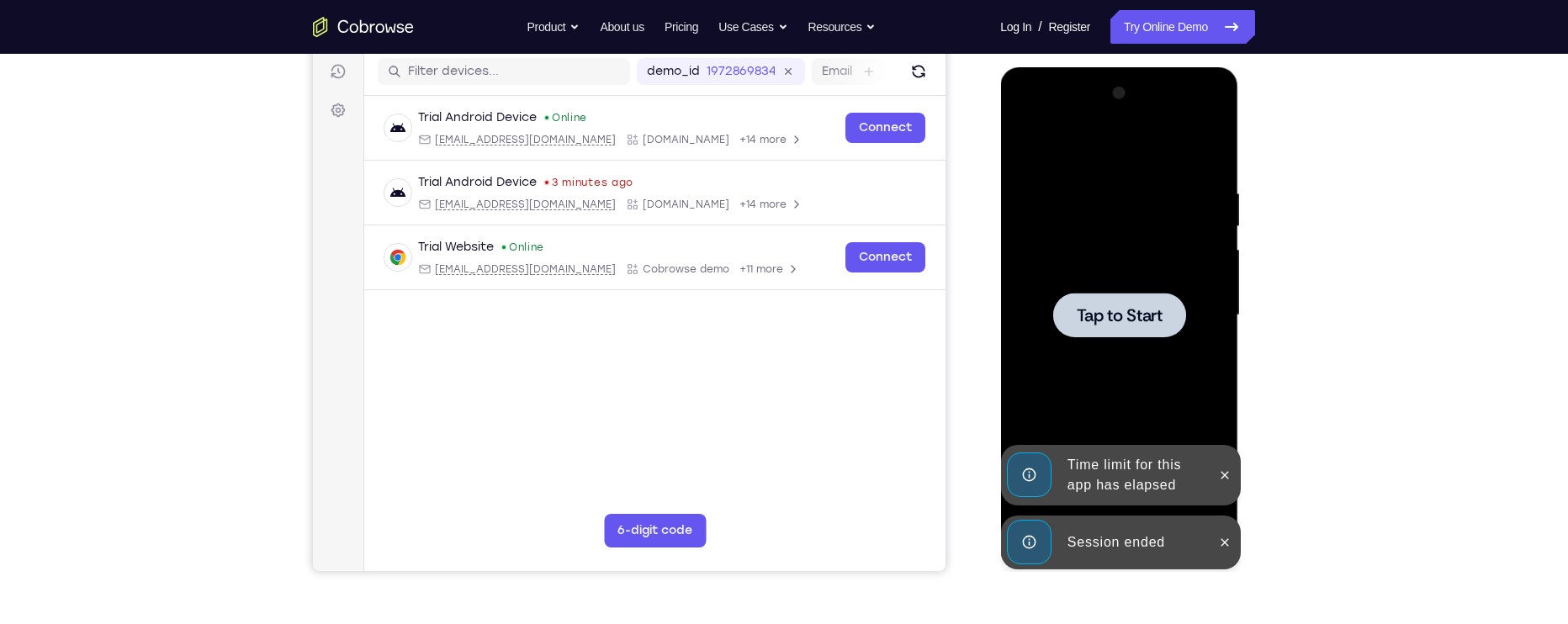
click at [1174, 317] on div at bounding box center [1119, 314] width 133 height 45
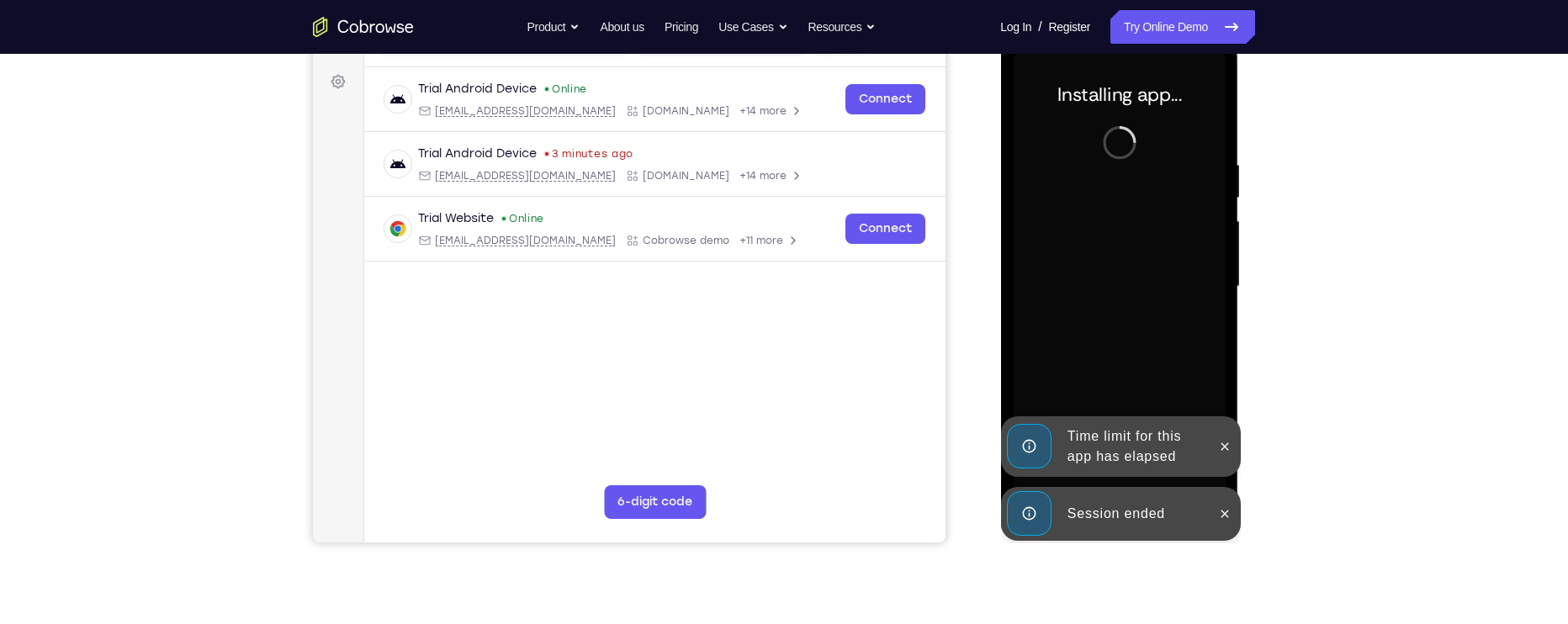
scroll to position [243, 0]
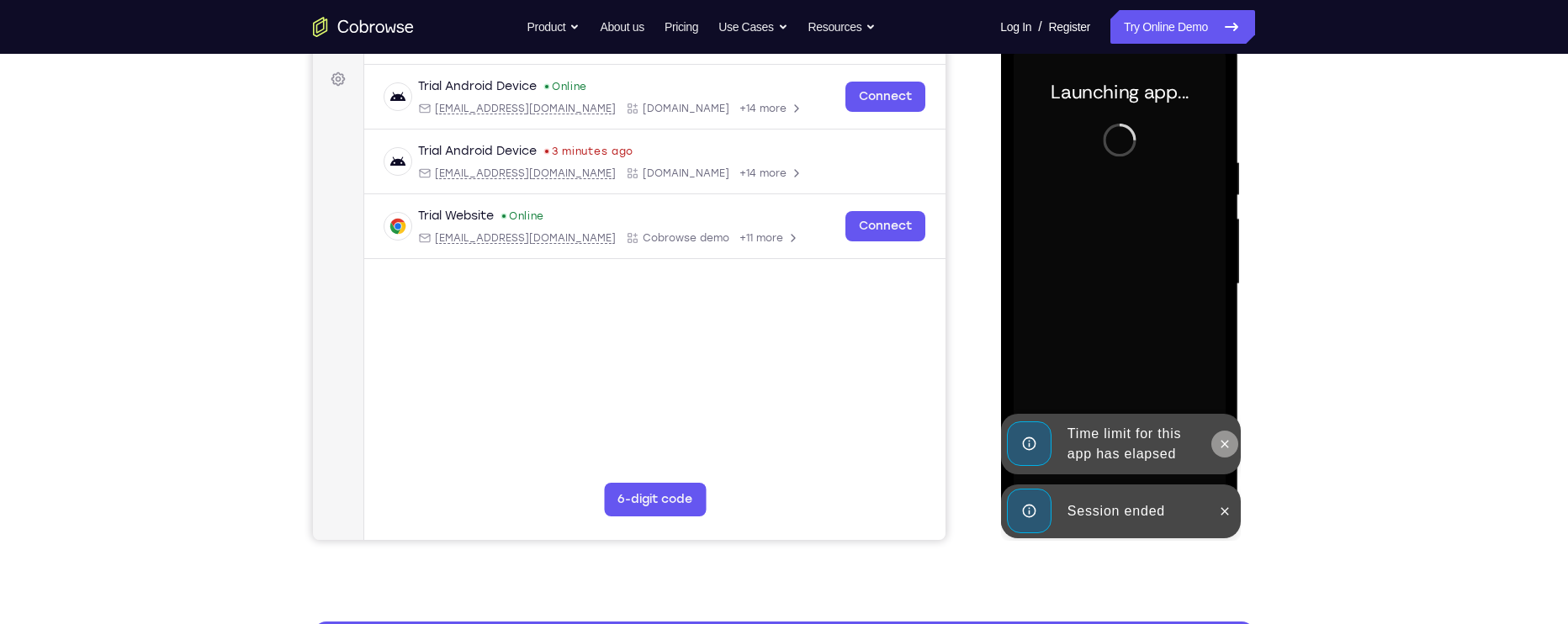
click at [1222, 448] on icon at bounding box center [1223, 443] width 14 height 14
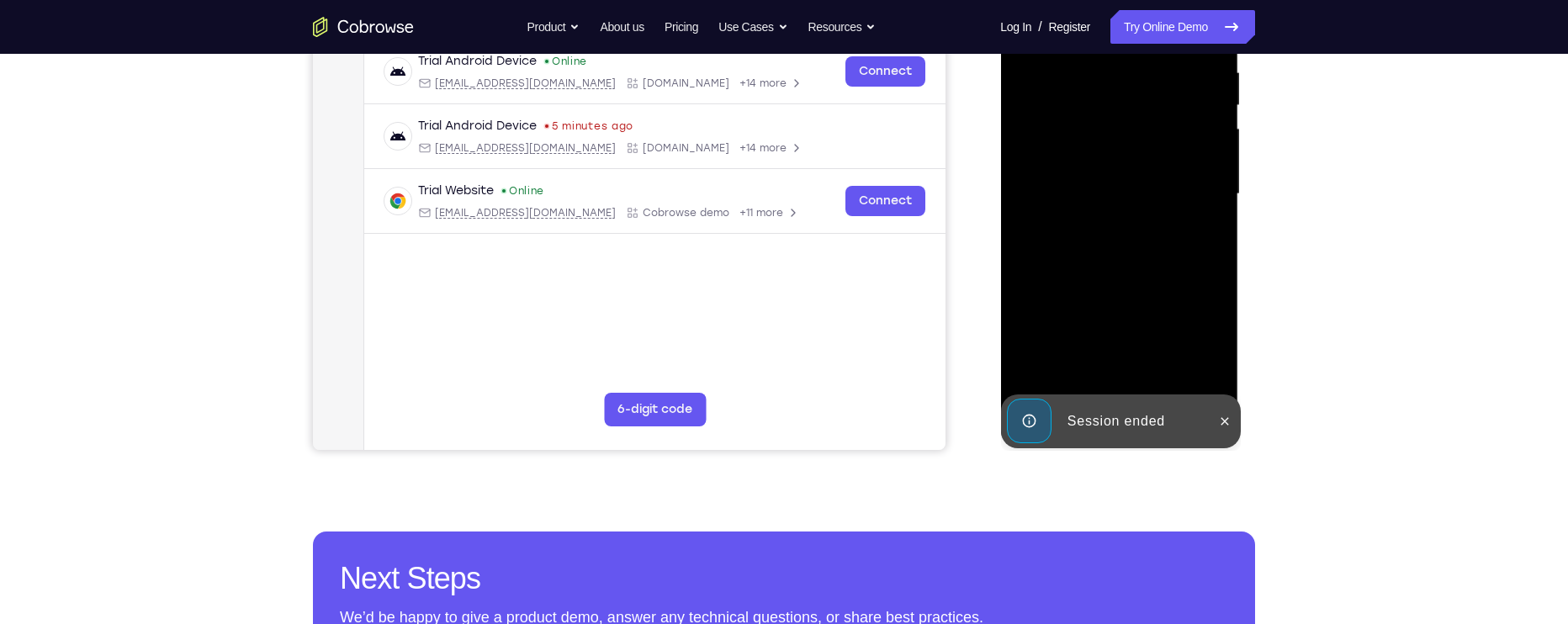
scroll to position [342, 0]
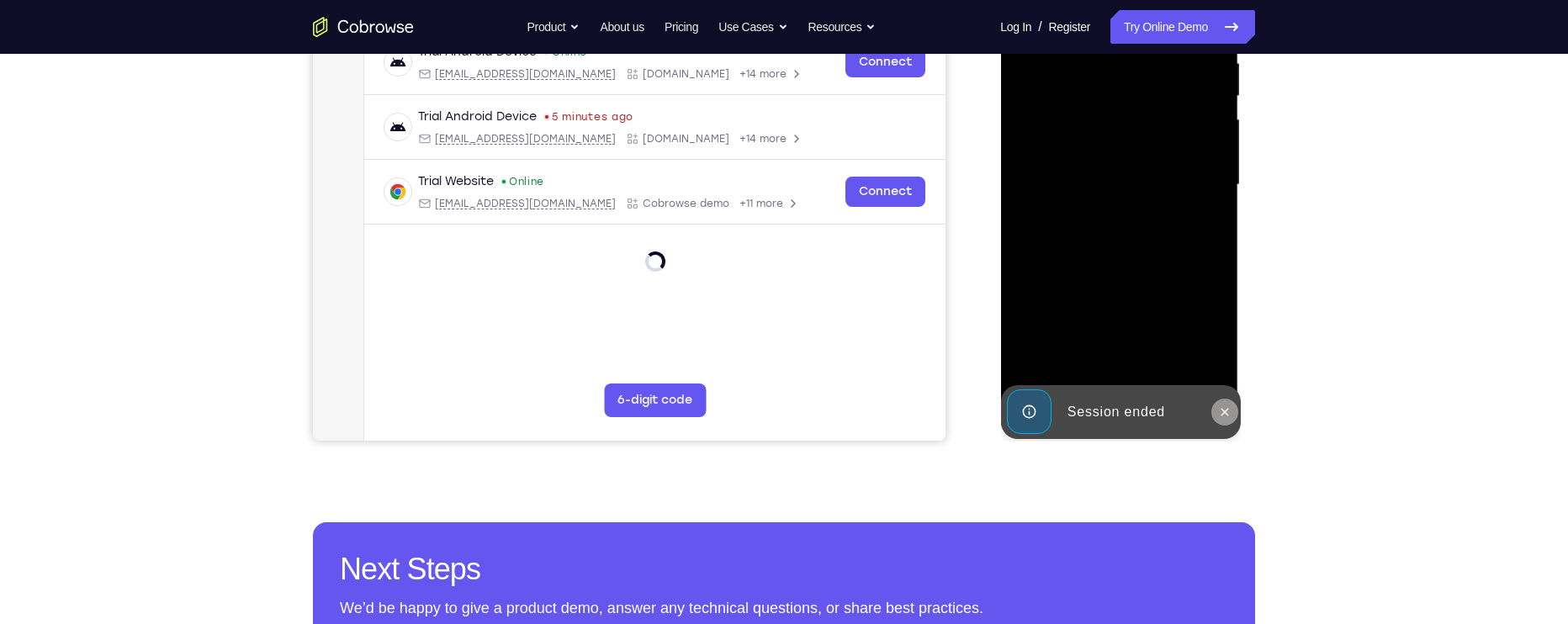
click at [1219, 411] on icon at bounding box center [1223, 411] width 14 height 14
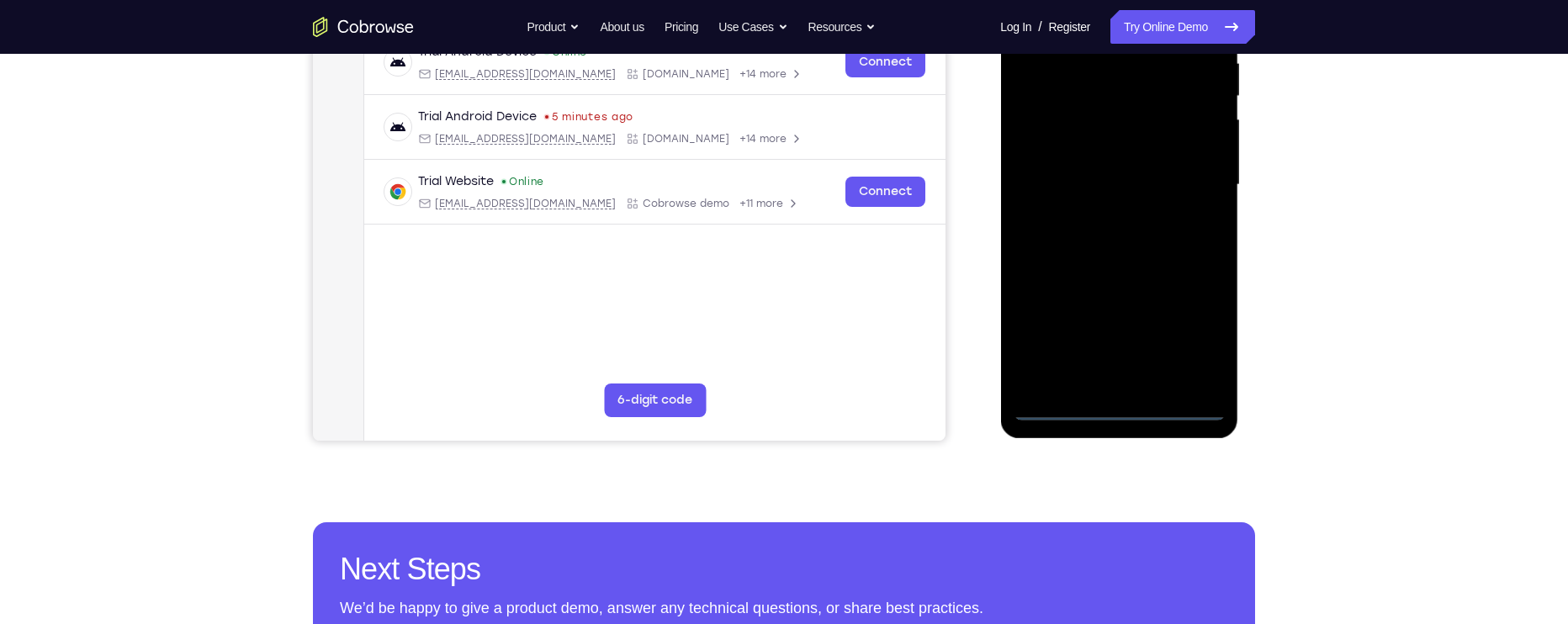
click at [1121, 414] on div at bounding box center [1118, 184] width 212 height 470
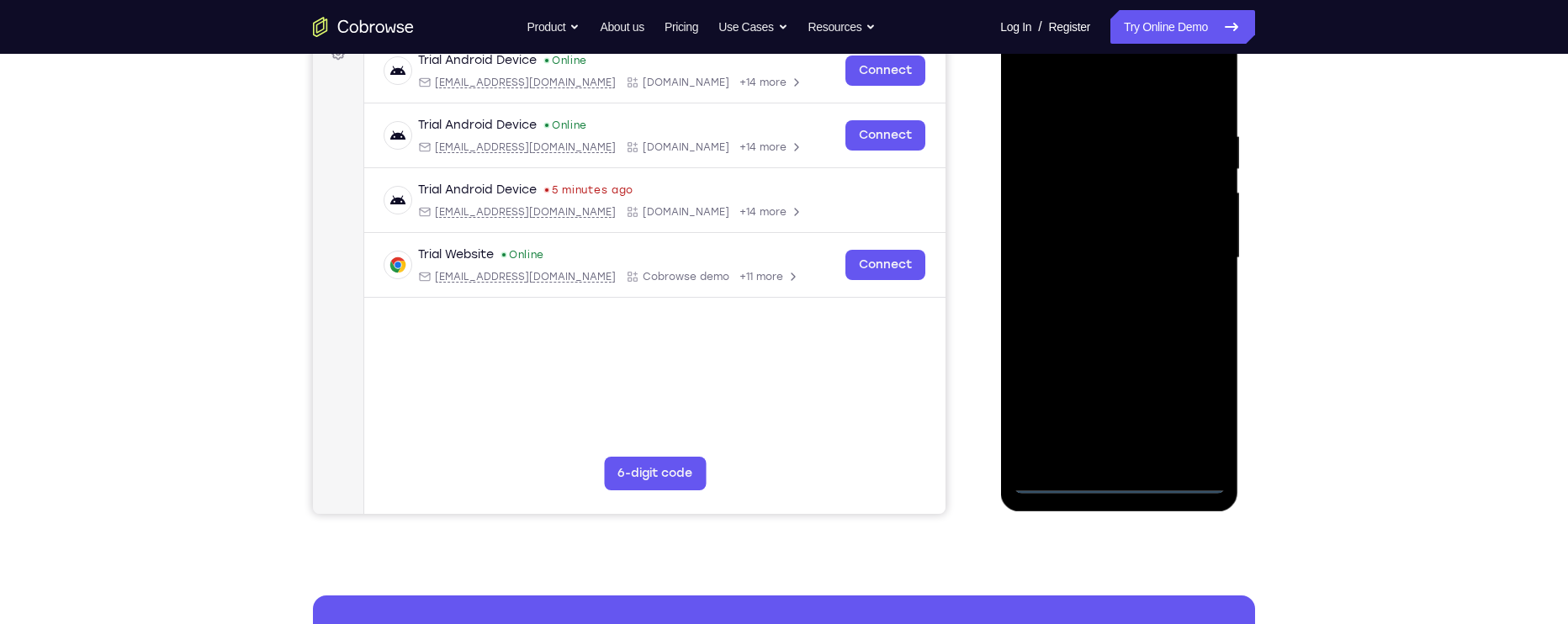
scroll to position [263, 0]
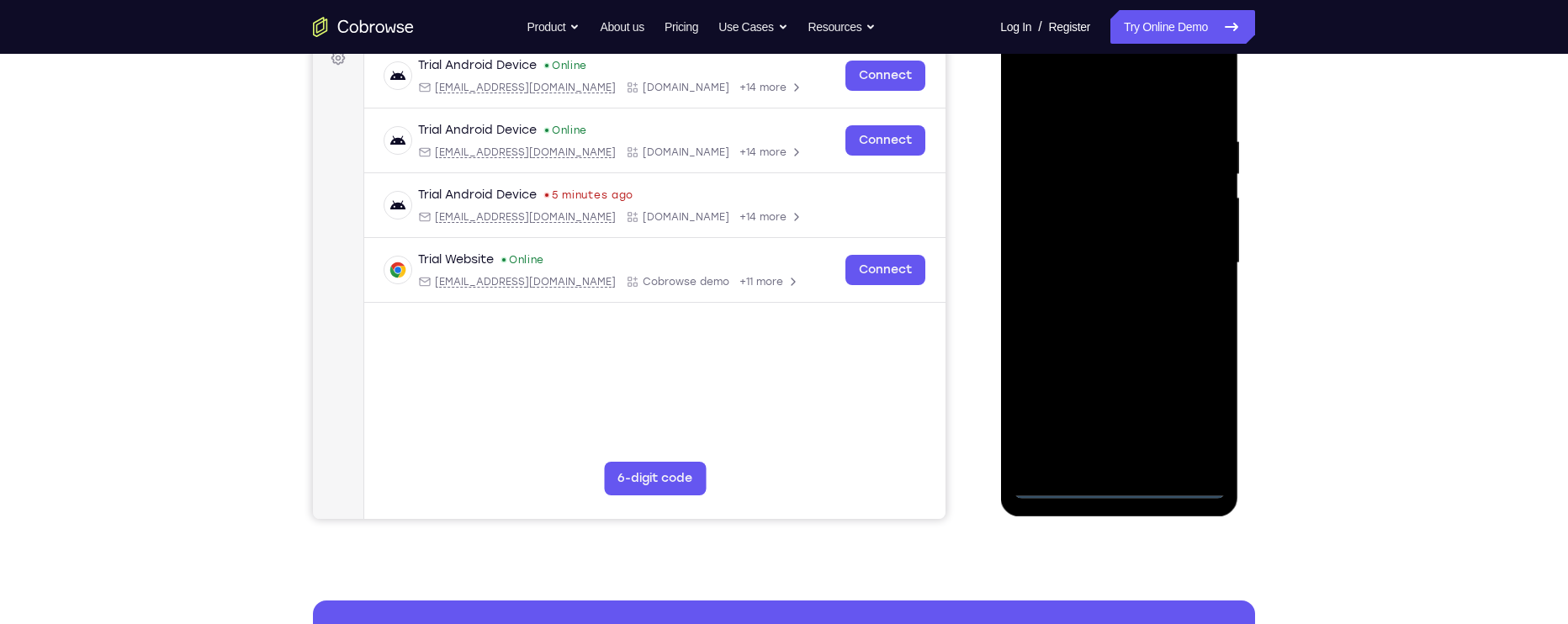
click at [1193, 411] on div at bounding box center [1118, 263] width 212 height 470
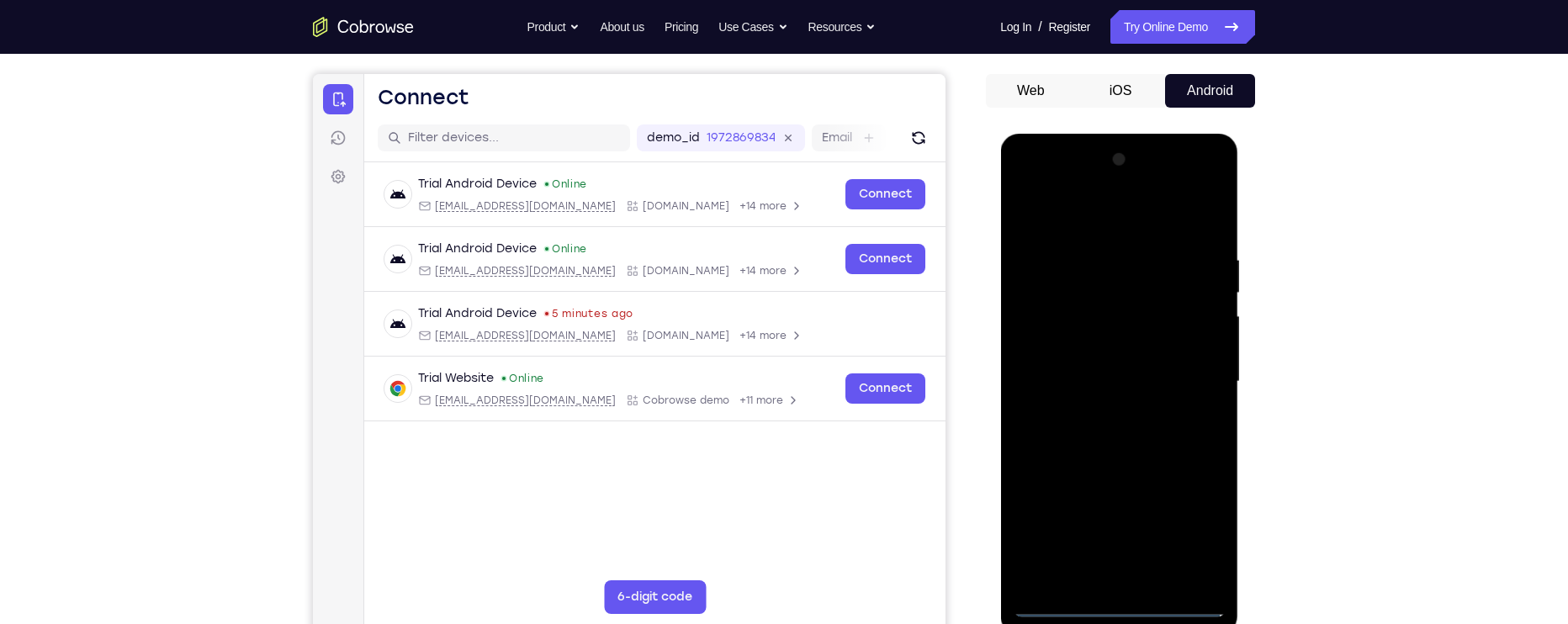
scroll to position [142, 0]
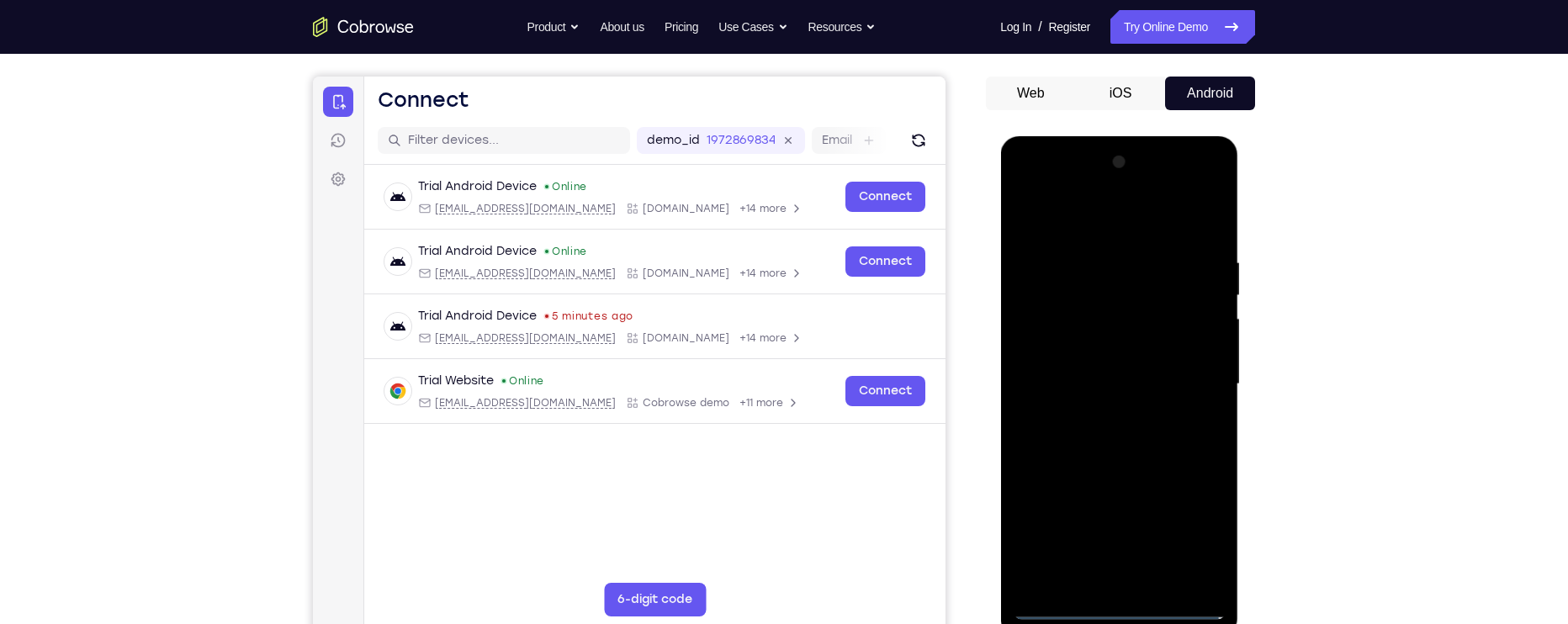
click at [1132, 223] on div at bounding box center [1118, 384] width 212 height 470
click at [1196, 388] on div at bounding box center [1118, 384] width 212 height 470
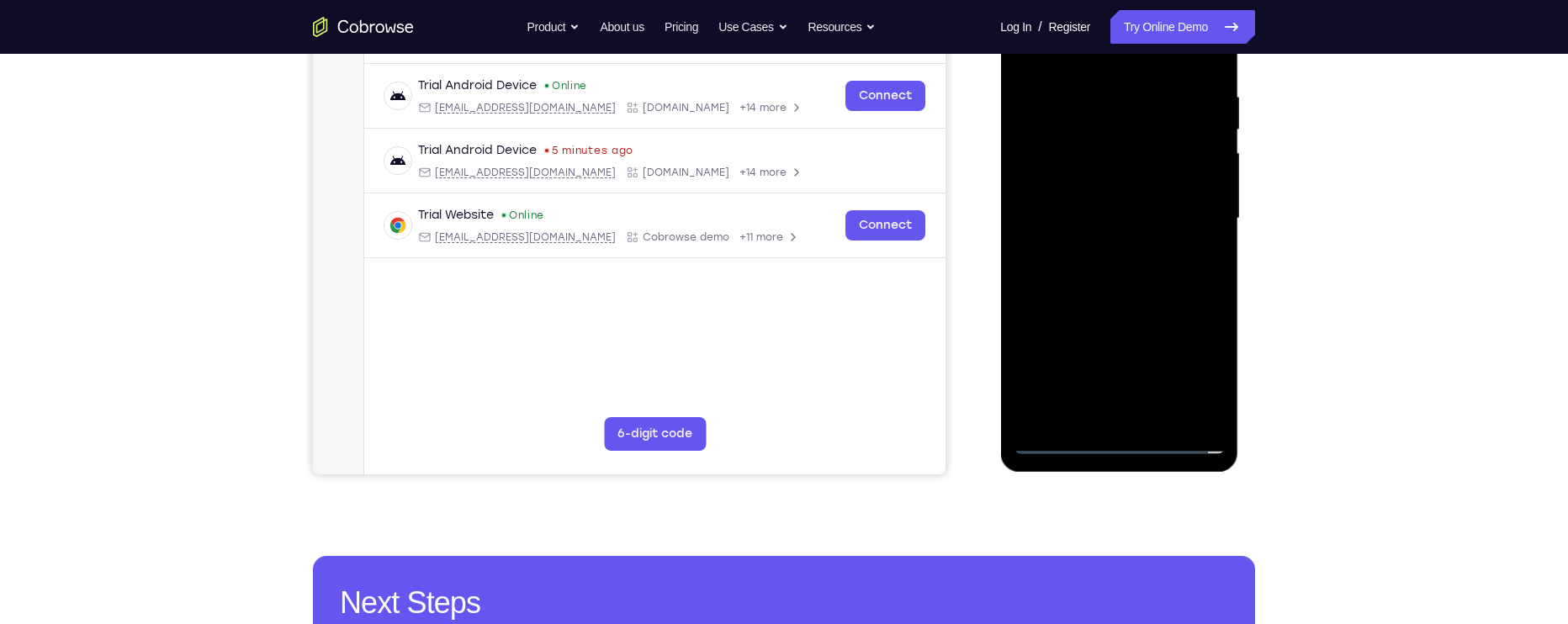
scroll to position [322, 0]
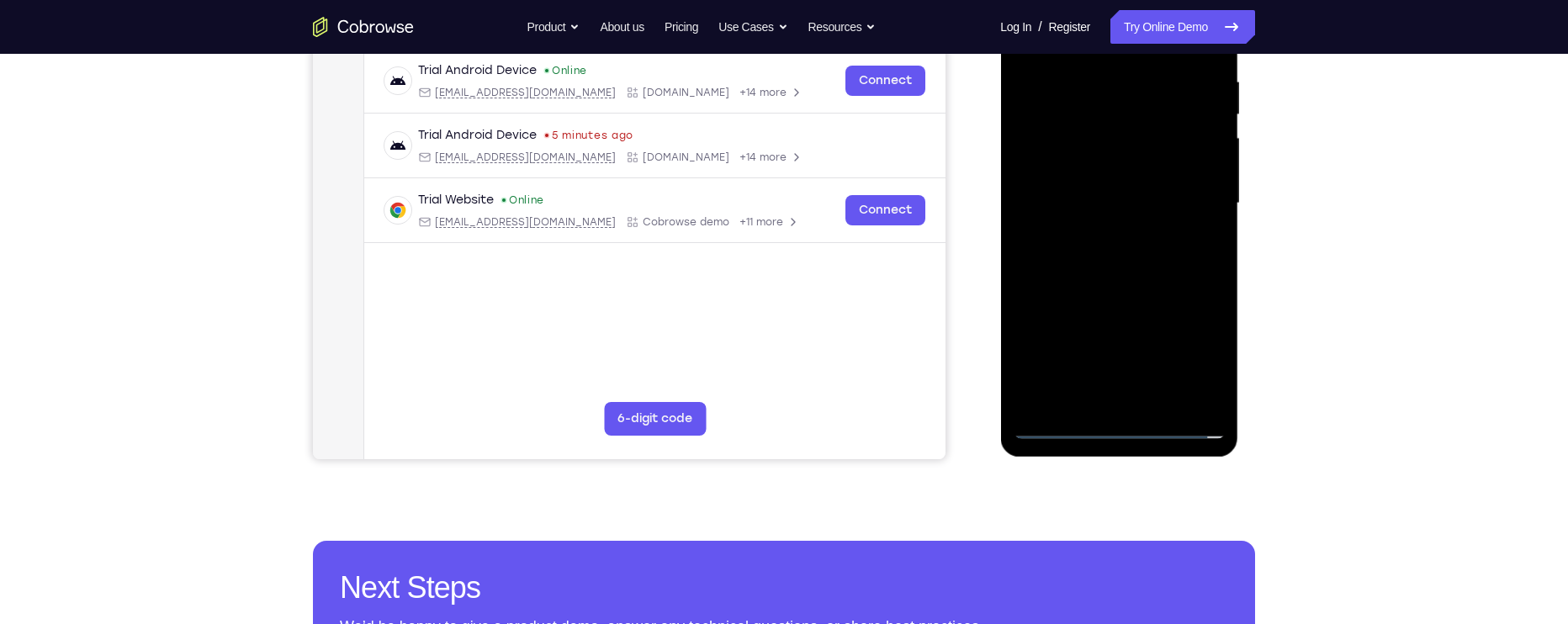
click at [1102, 409] on div at bounding box center [1118, 203] width 212 height 470
click at [1180, 196] on div at bounding box center [1118, 203] width 212 height 470
click at [1144, 167] on div at bounding box center [1118, 203] width 212 height 470
click at [1160, 207] on div at bounding box center [1118, 203] width 212 height 470
click at [1177, 255] on div at bounding box center [1118, 203] width 212 height 470
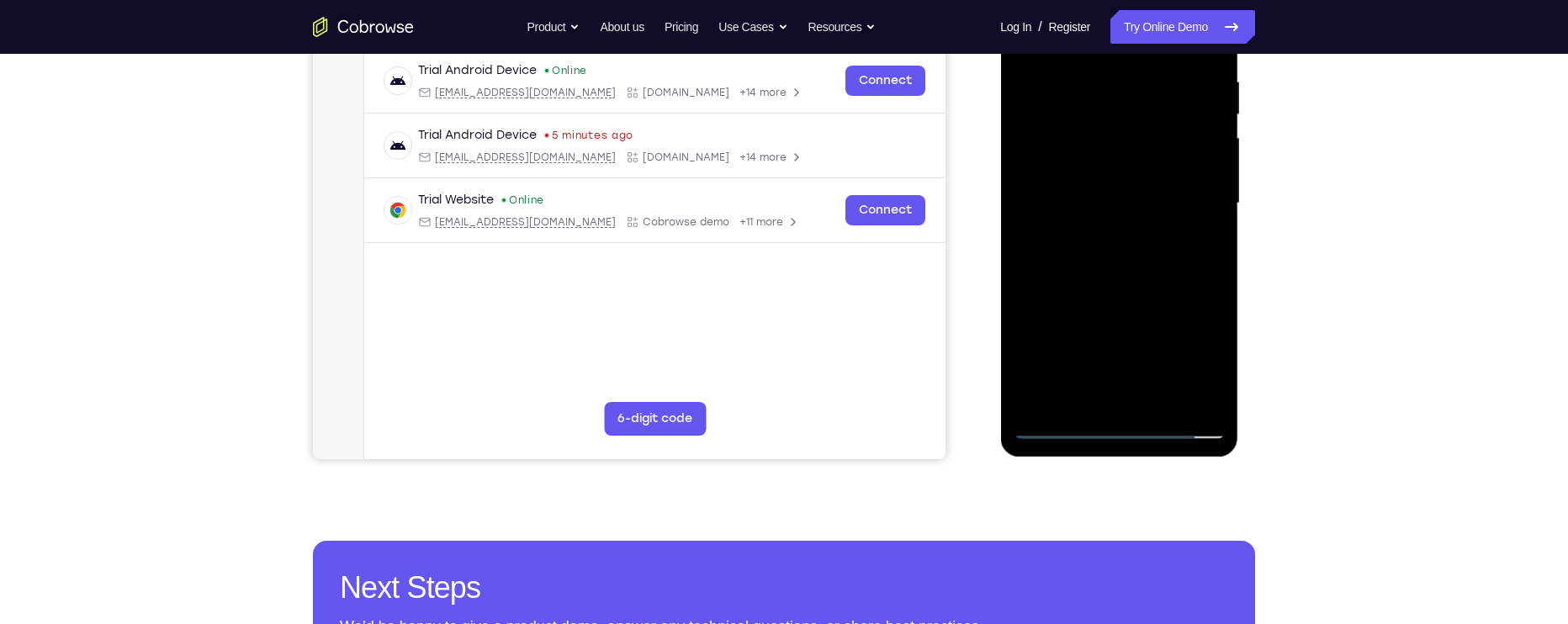
click at [1177, 255] on div at bounding box center [1118, 203] width 212 height 470
click at [1160, 262] on div at bounding box center [1118, 203] width 212 height 470
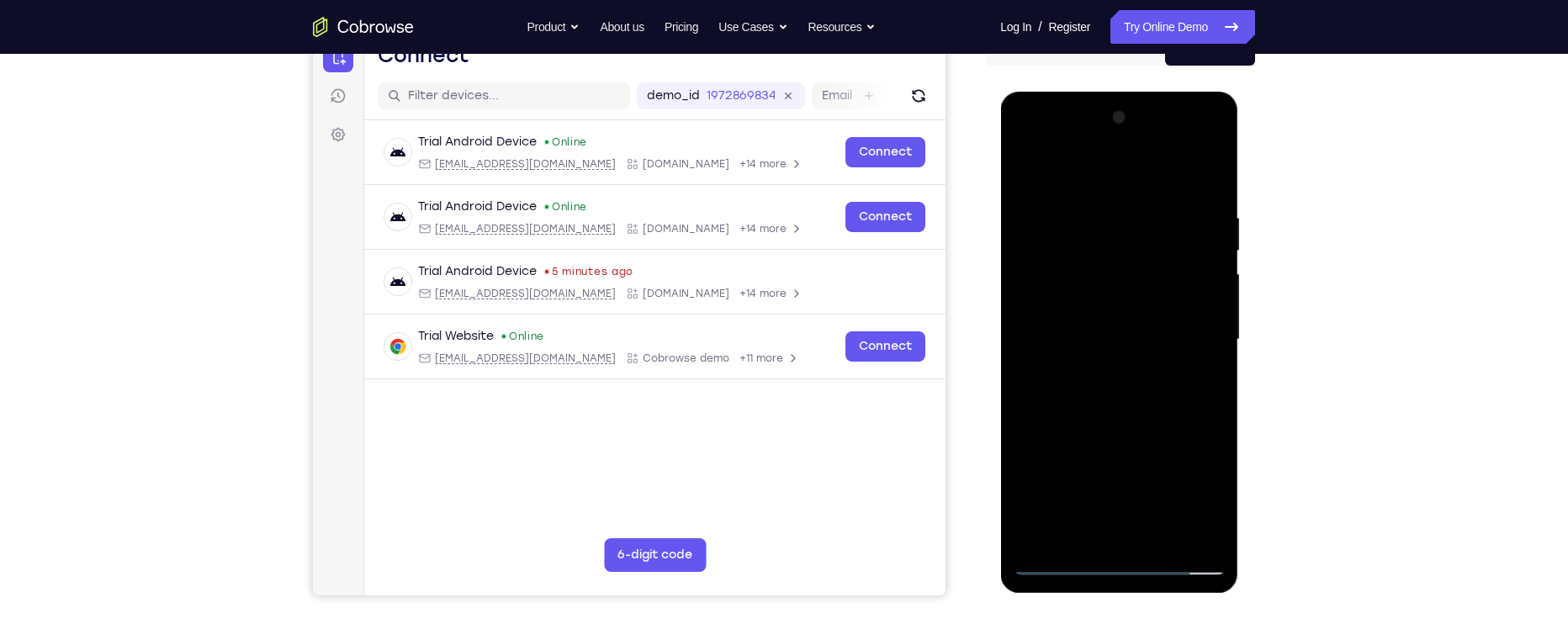
scroll to position [185, 0]
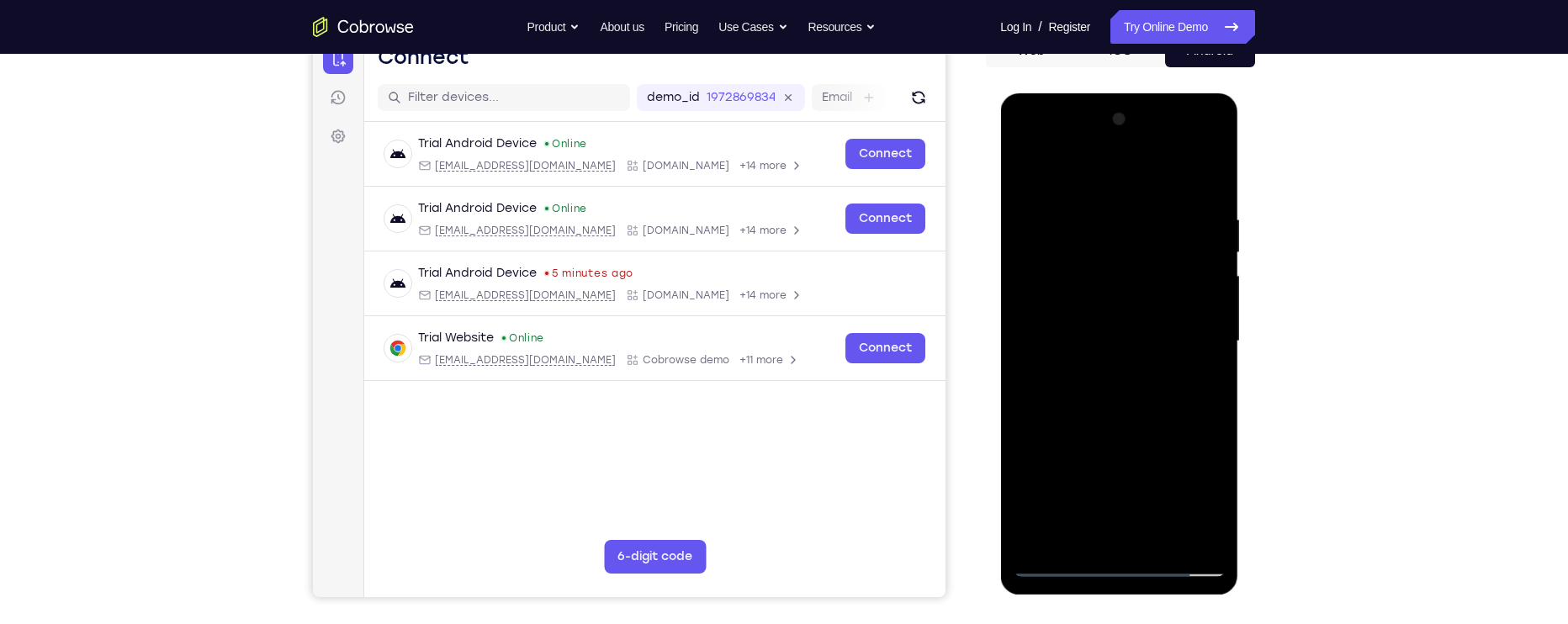
click at [1211, 197] on div at bounding box center [1118, 342] width 212 height 470
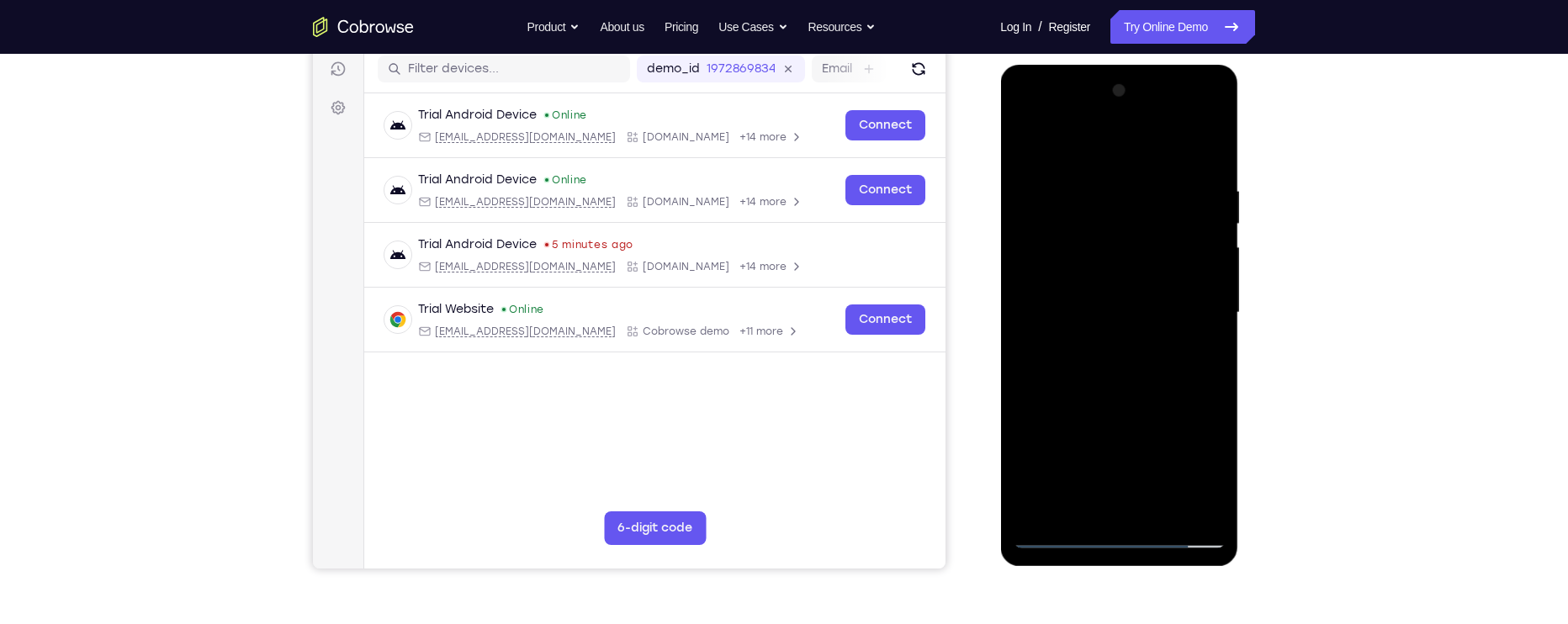
scroll to position [215, 0]
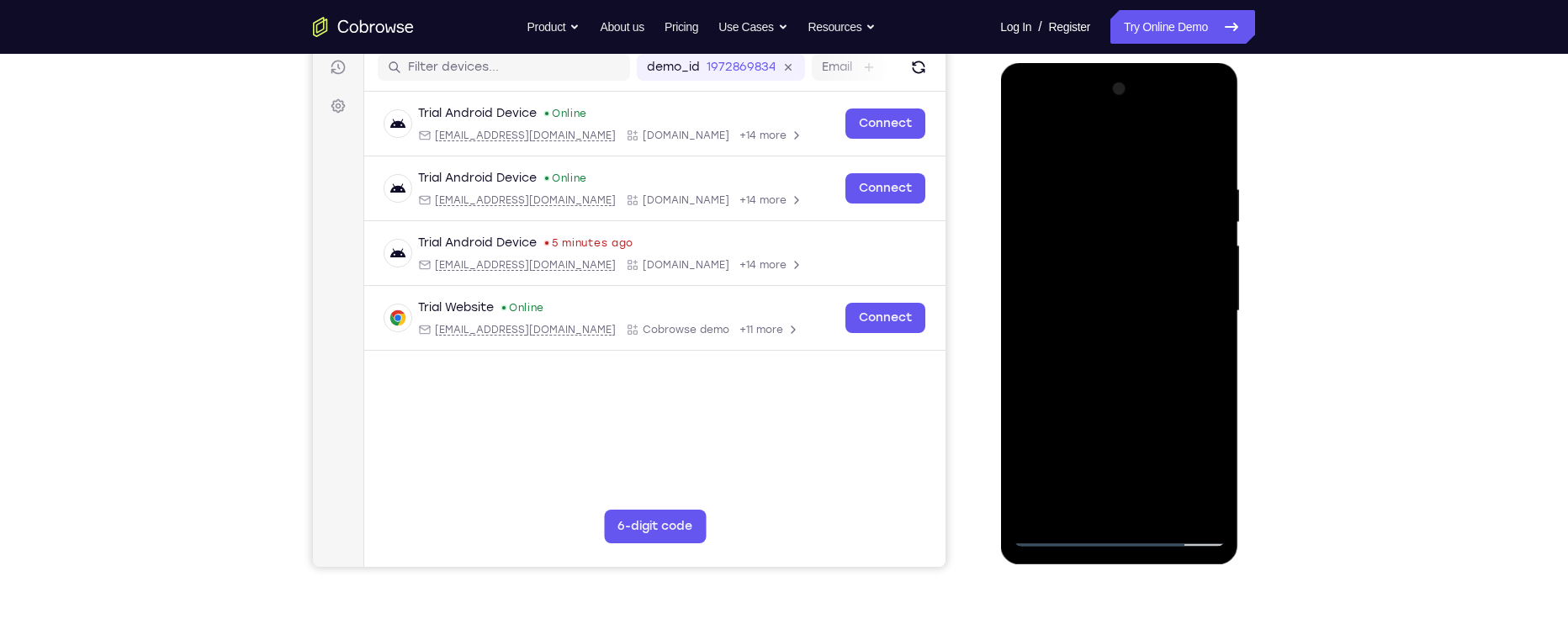
click at [1213, 312] on div at bounding box center [1118, 311] width 212 height 470
click at [1216, 311] on div at bounding box center [1118, 311] width 212 height 470
click at [1216, 310] on div at bounding box center [1118, 311] width 212 height 470
click at [1219, 312] on div at bounding box center [1118, 311] width 212 height 470
click at [1213, 303] on div at bounding box center [1118, 311] width 212 height 470
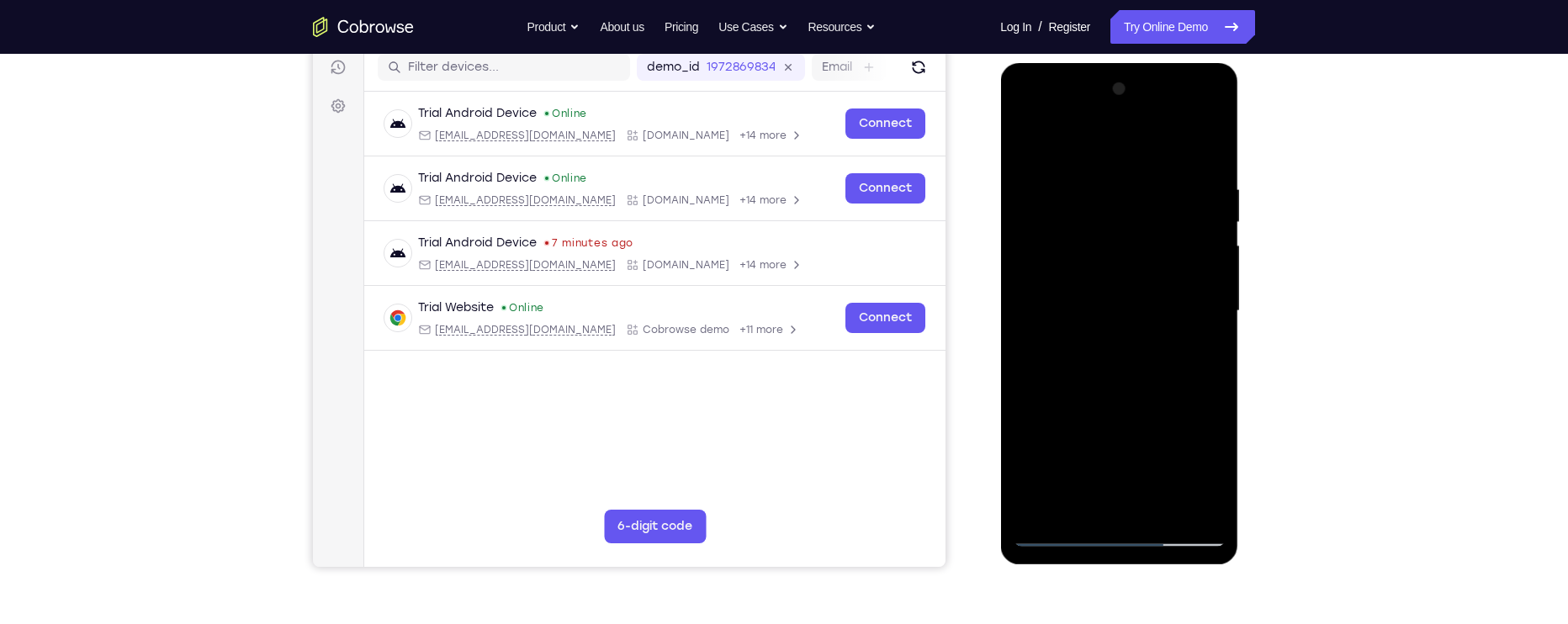
click at [1222, 310] on div at bounding box center [1118, 311] width 212 height 470
click at [1219, 301] on div at bounding box center [1118, 311] width 212 height 470
click at [1216, 312] on div at bounding box center [1118, 311] width 212 height 470
click at [1219, 307] on div at bounding box center [1118, 311] width 212 height 470
click at [1213, 312] on div at bounding box center [1118, 311] width 212 height 470
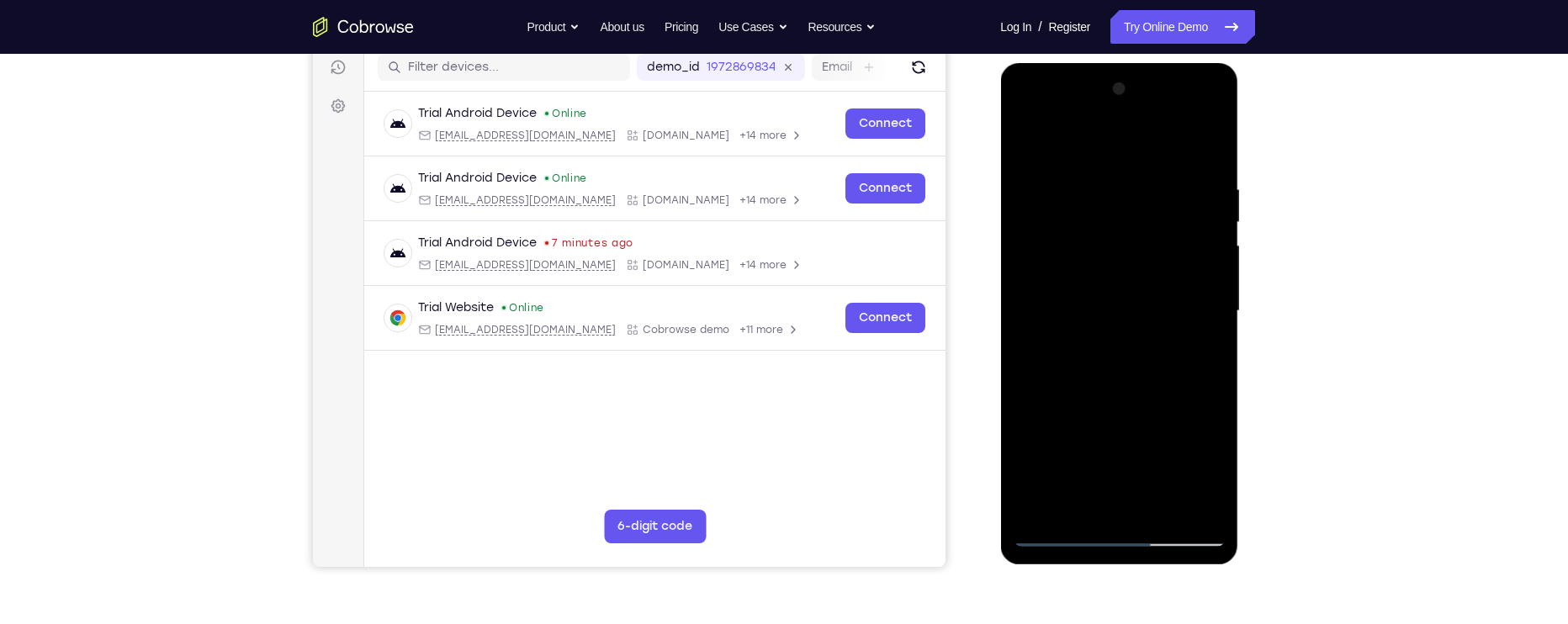
click at [1213, 310] on div at bounding box center [1118, 311] width 212 height 470
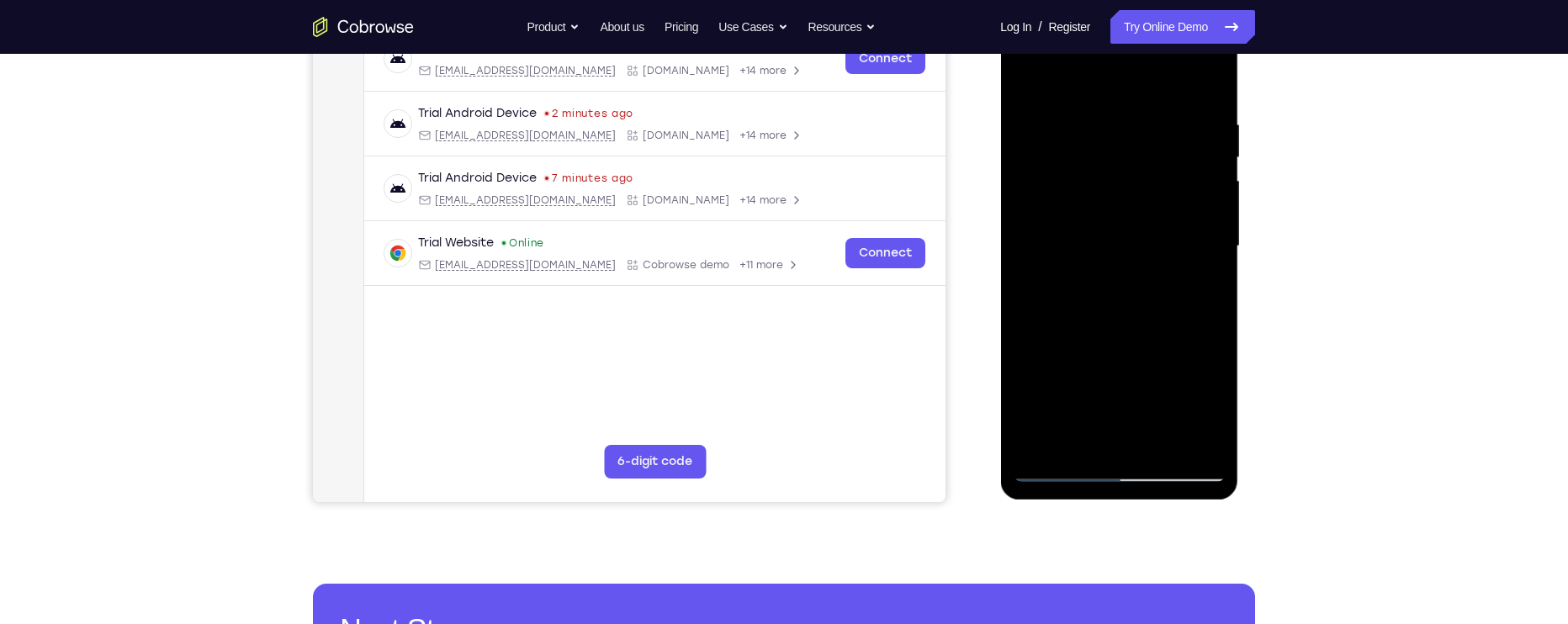
scroll to position [282, 0]
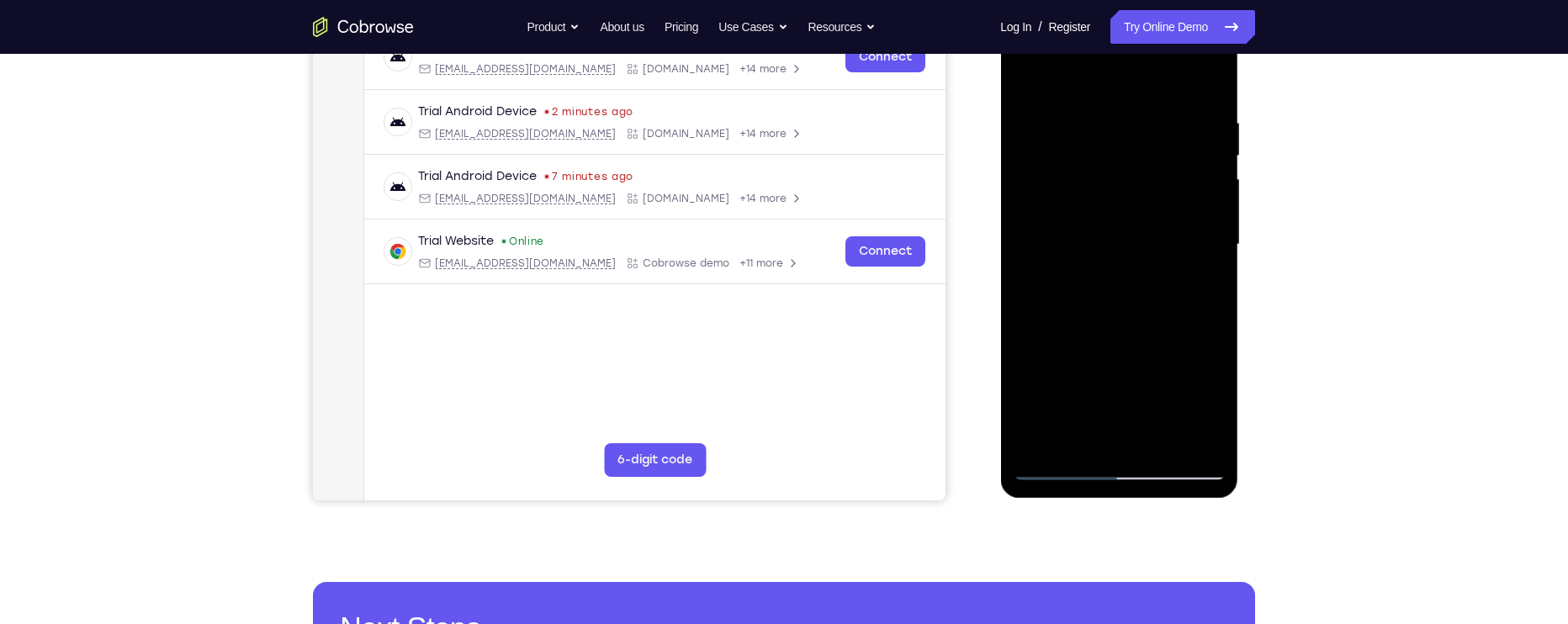
click at [1216, 265] on div at bounding box center [1118, 244] width 212 height 470
click at [1216, 266] on div at bounding box center [1118, 244] width 212 height 470
click at [1217, 269] on div at bounding box center [1118, 244] width 212 height 470
click at [1217, 266] on div at bounding box center [1118, 244] width 212 height 470
click at [1213, 265] on div at bounding box center [1118, 244] width 212 height 470
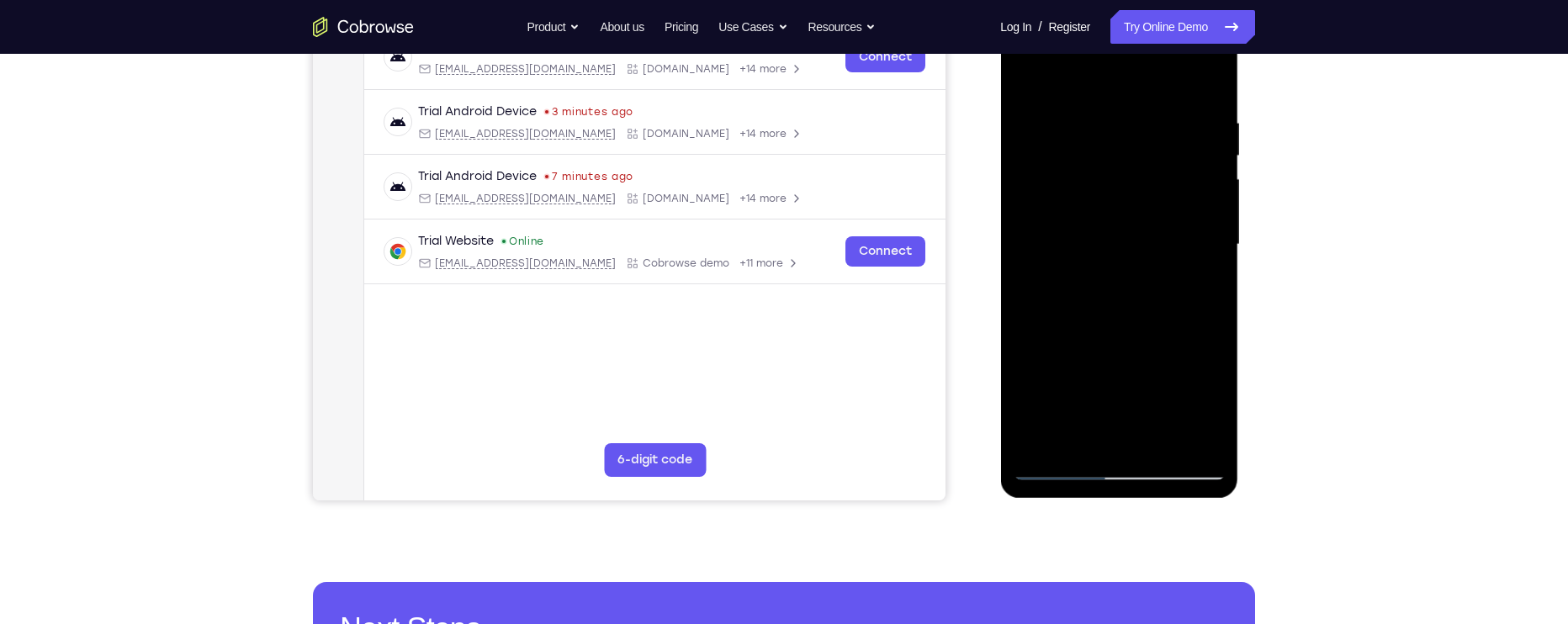
click at [1213, 263] on div at bounding box center [1118, 244] width 212 height 470
click at [1213, 266] on div at bounding box center [1118, 244] width 212 height 470
click at [1212, 264] on div at bounding box center [1118, 244] width 212 height 470
click at [1213, 266] on div at bounding box center [1118, 244] width 212 height 470
click at [1213, 265] on div at bounding box center [1118, 244] width 212 height 470
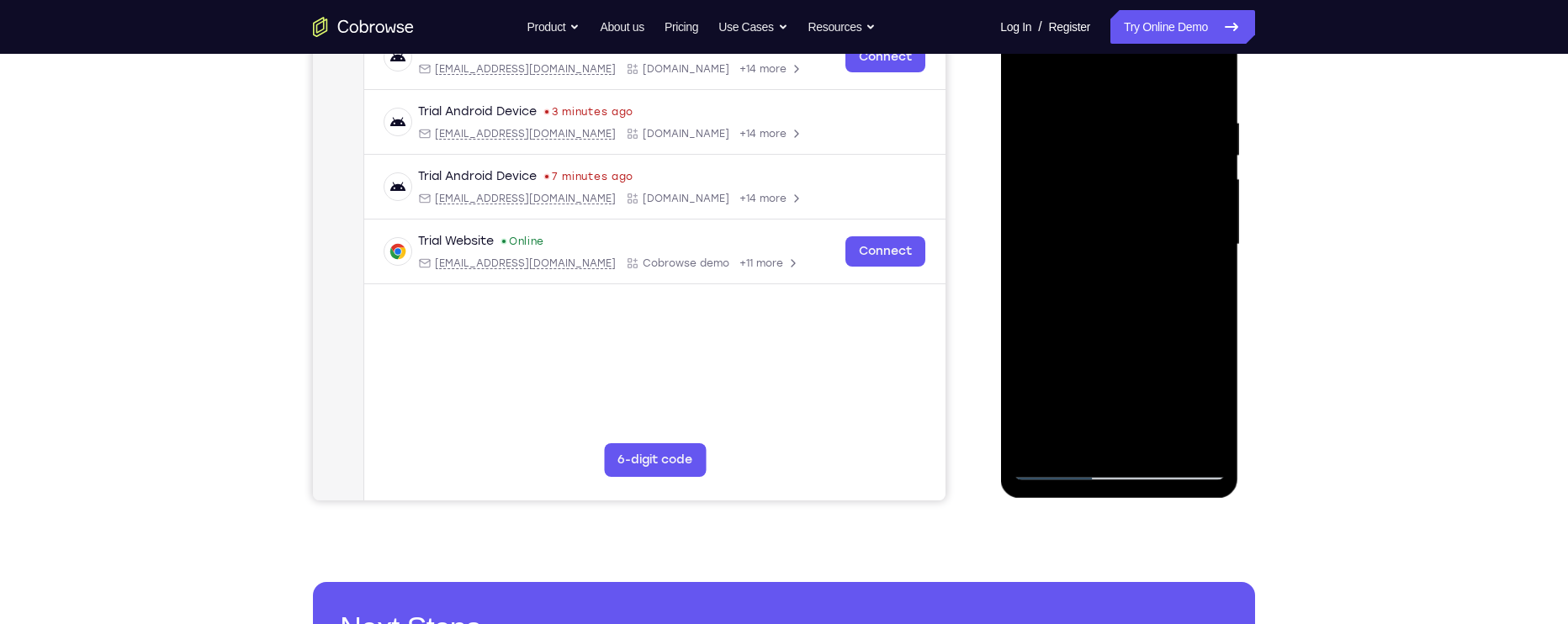
click at [1216, 264] on div at bounding box center [1118, 244] width 212 height 470
click at [1213, 269] on div at bounding box center [1118, 244] width 212 height 470
click at [1215, 267] on div at bounding box center [1118, 244] width 212 height 470
click at [1213, 266] on div at bounding box center [1118, 244] width 212 height 470
click at [1216, 263] on div at bounding box center [1118, 244] width 212 height 470
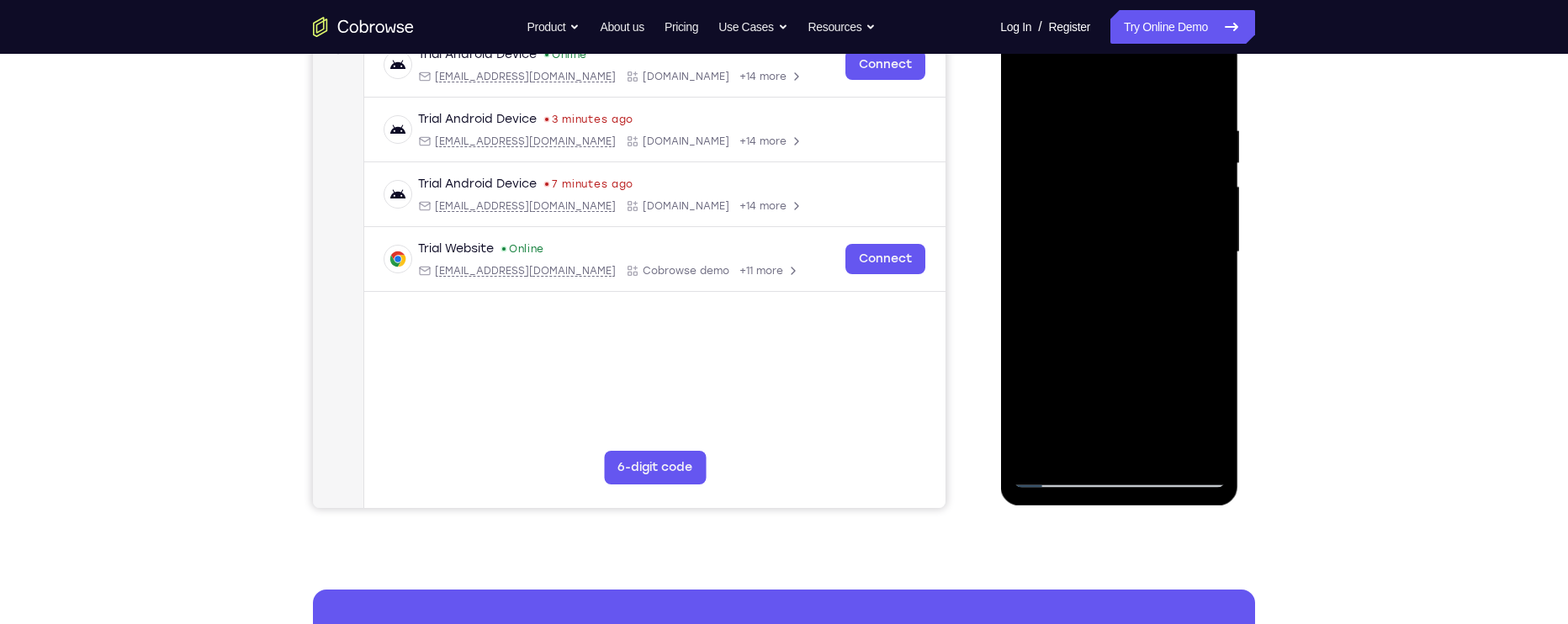
scroll to position [275, 0]
click at [1135, 475] on div at bounding box center [1118, 252] width 212 height 470
